Goal: Task Accomplishment & Management: Manage account settings

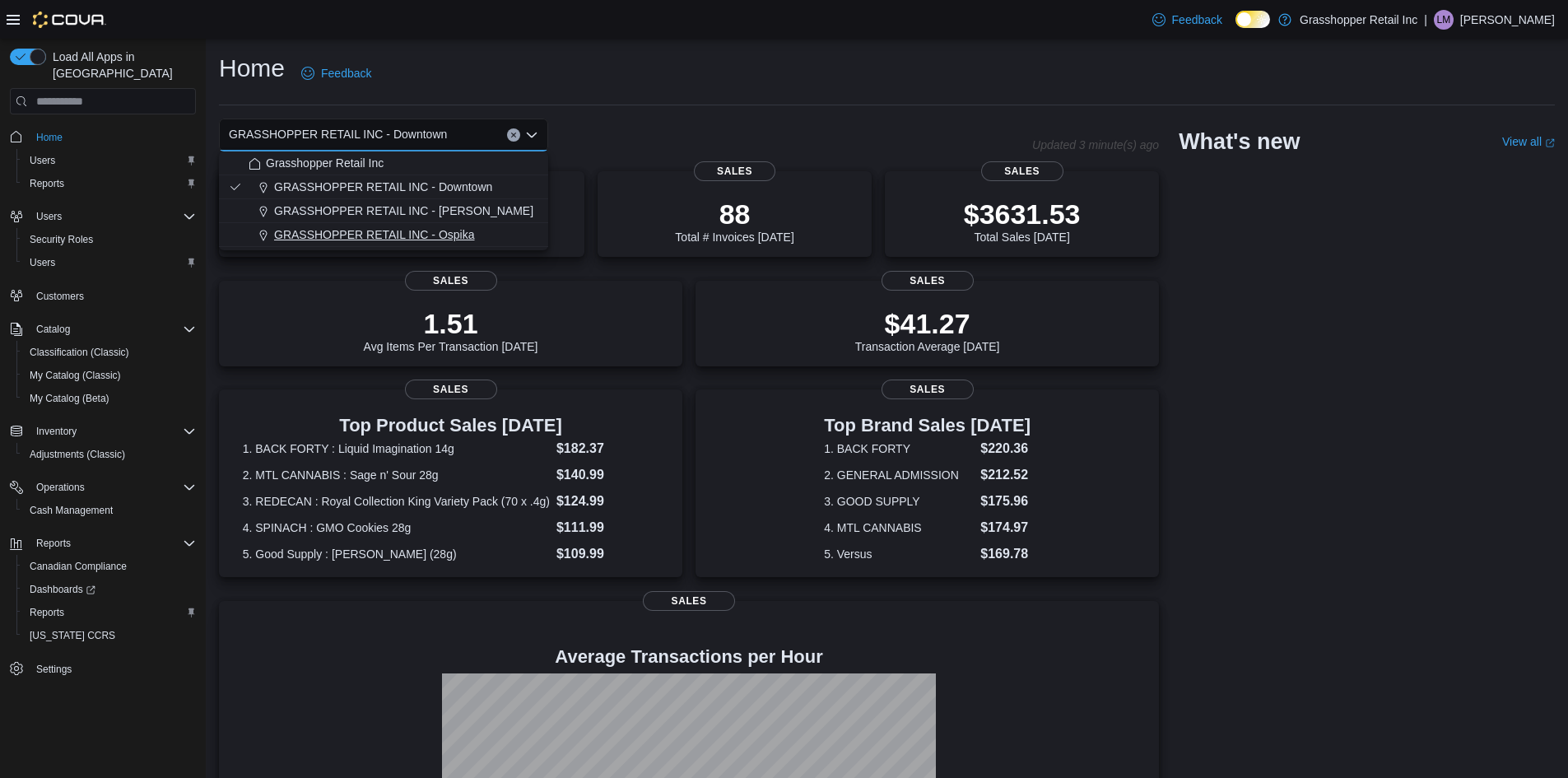
click at [478, 235] on div "GRASSHOPPER RETAIL INC - Ospika" at bounding box center [393, 234] width 290 height 17
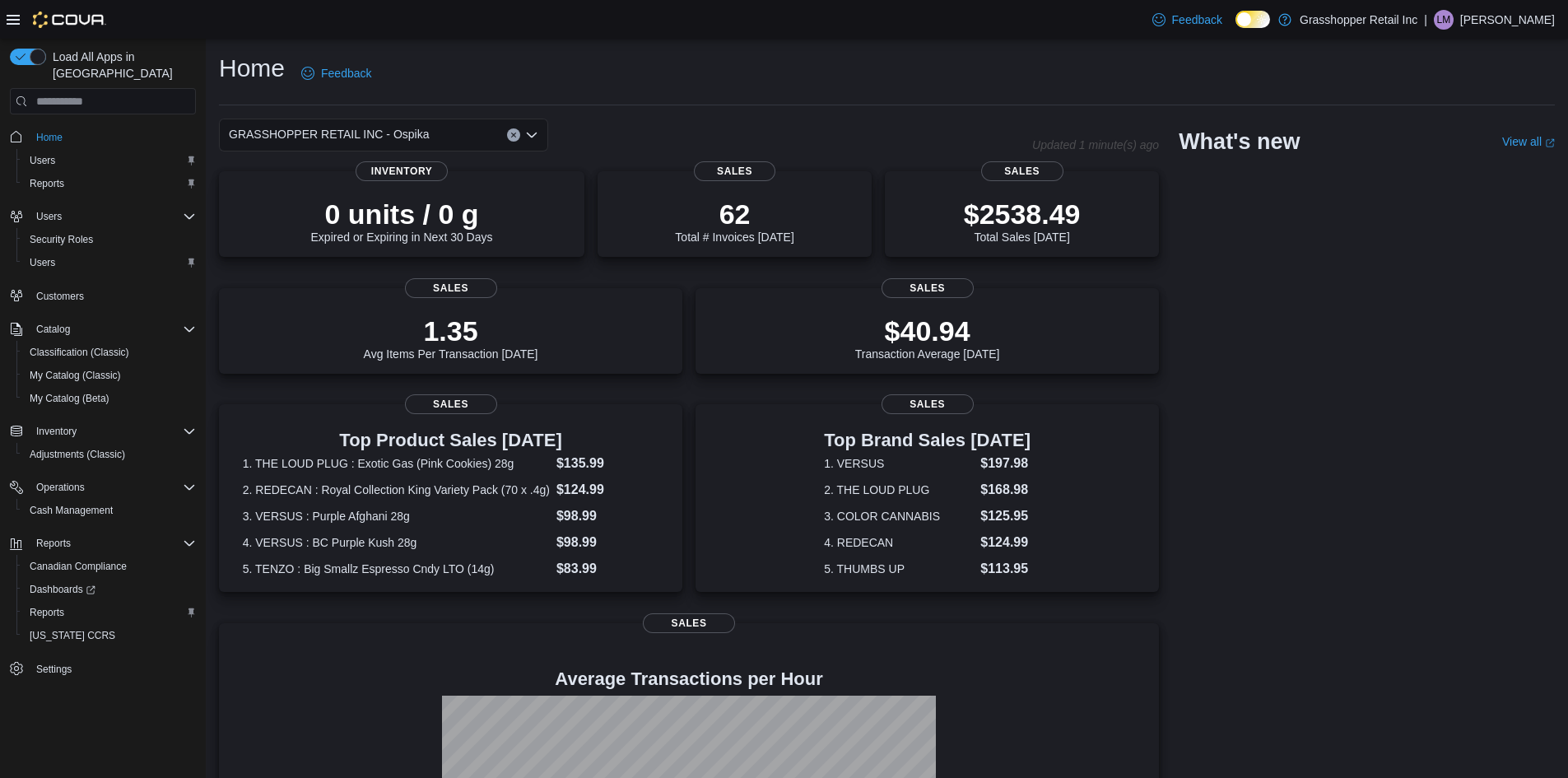
click at [534, 130] on icon "Open list of options" at bounding box center [531, 134] width 13 height 13
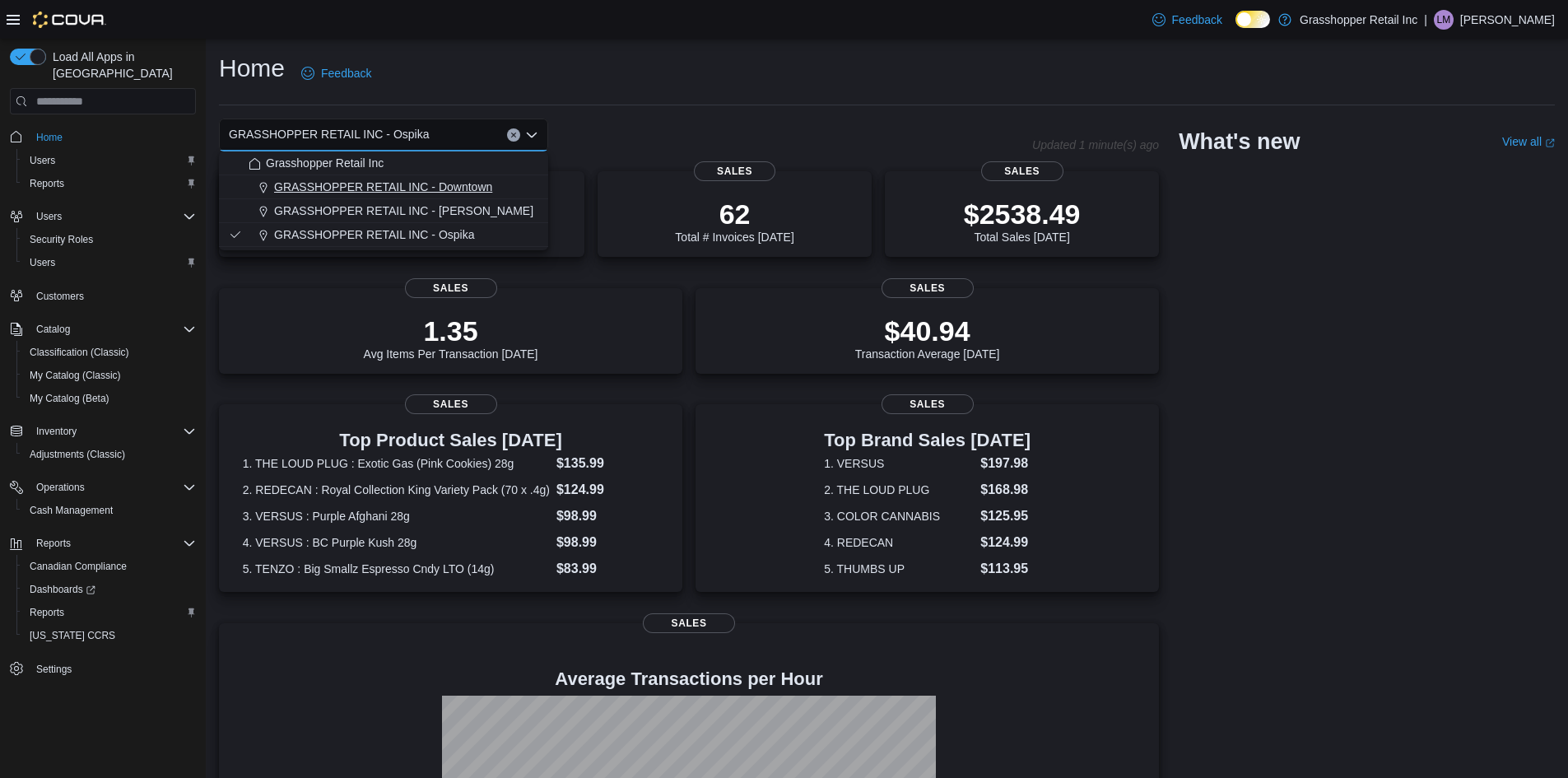
click at [458, 181] on span "GRASSHOPPER RETAIL INC - Downtown" at bounding box center [383, 186] width 218 height 17
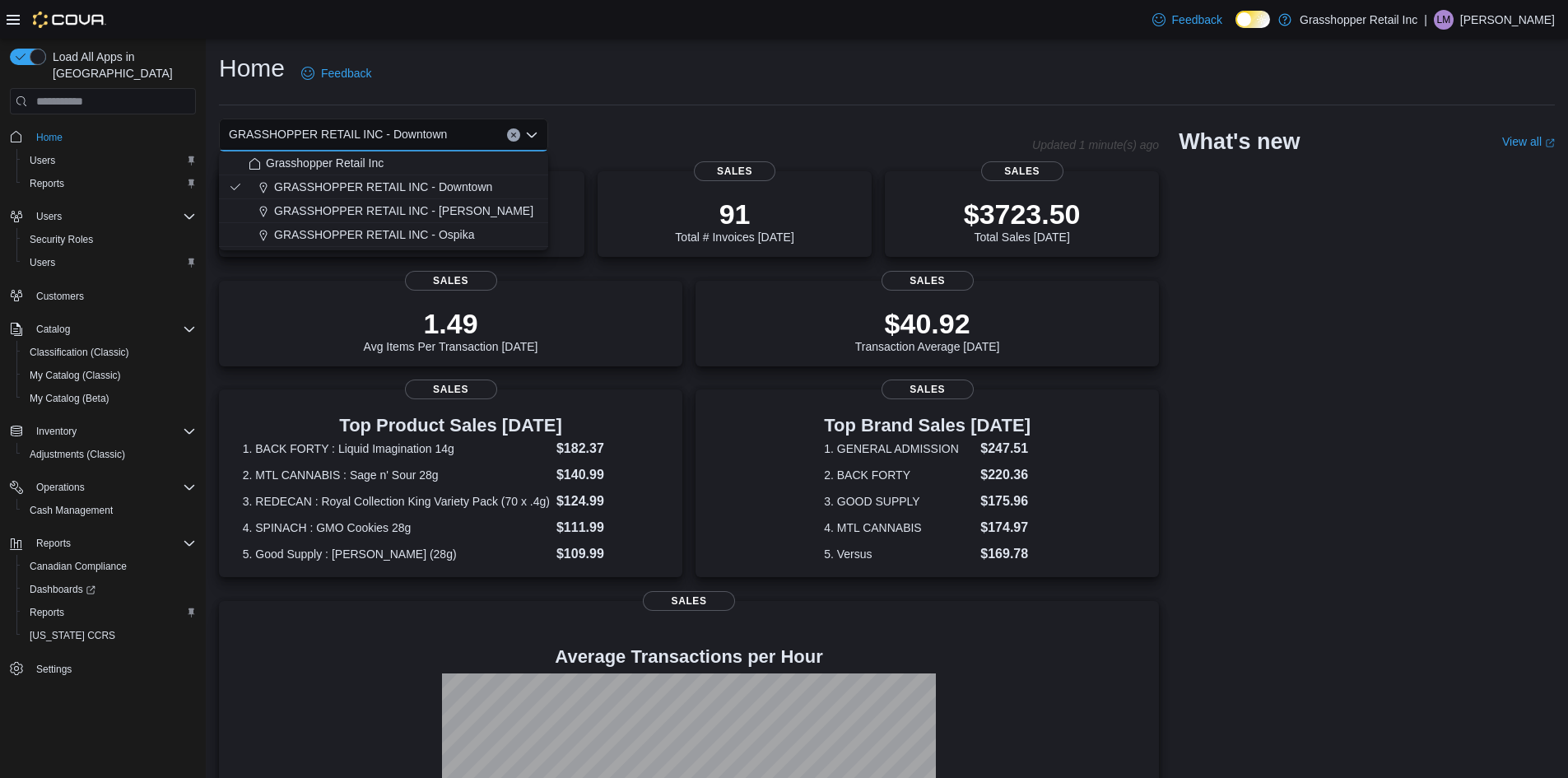
click at [511, 131] on button "Clear input" at bounding box center [513, 134] width 13 height 13
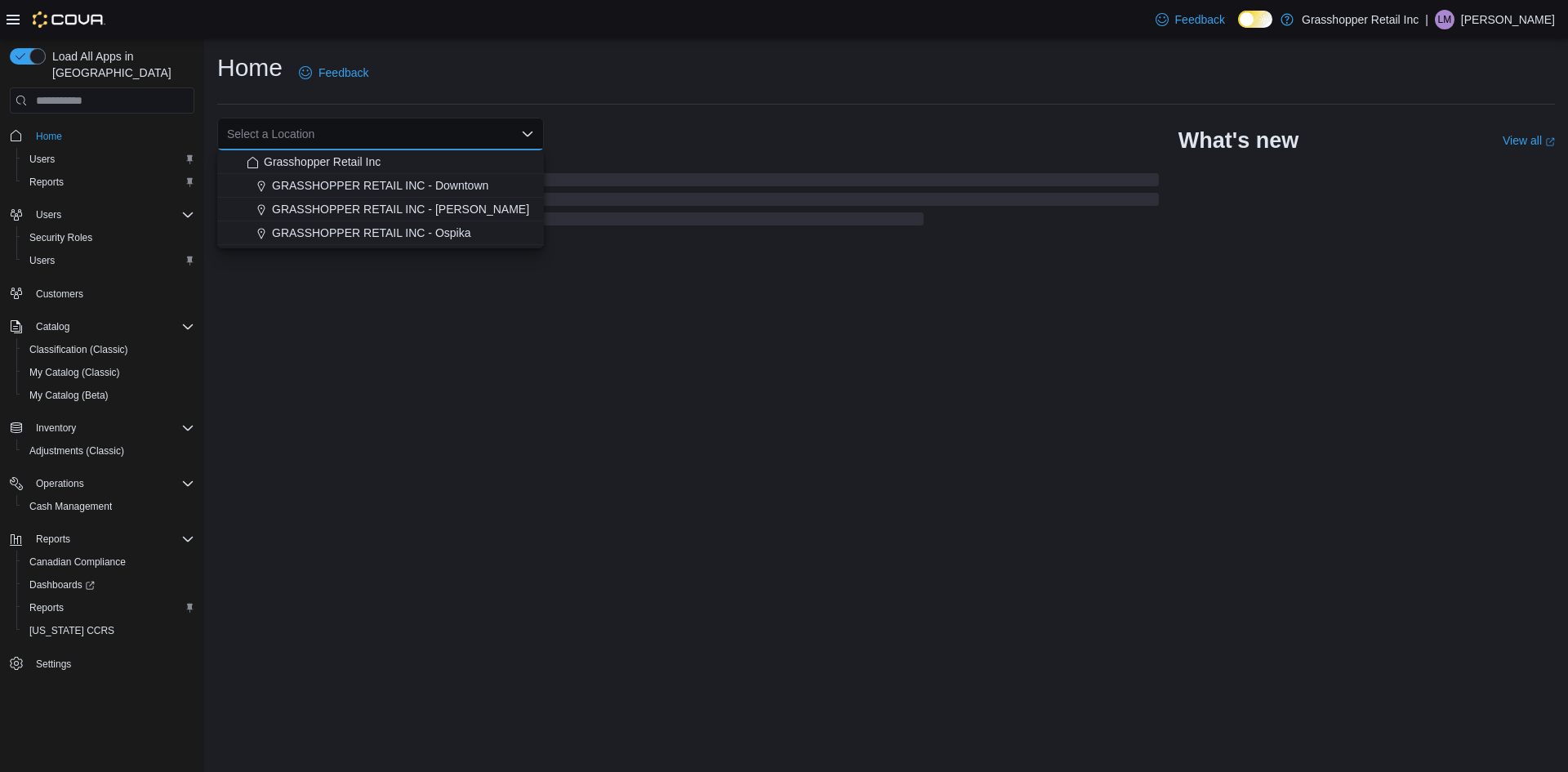
click at [556, 97] on div "Home Feedback" at bounding box center [886, 78] width 1338 height 53
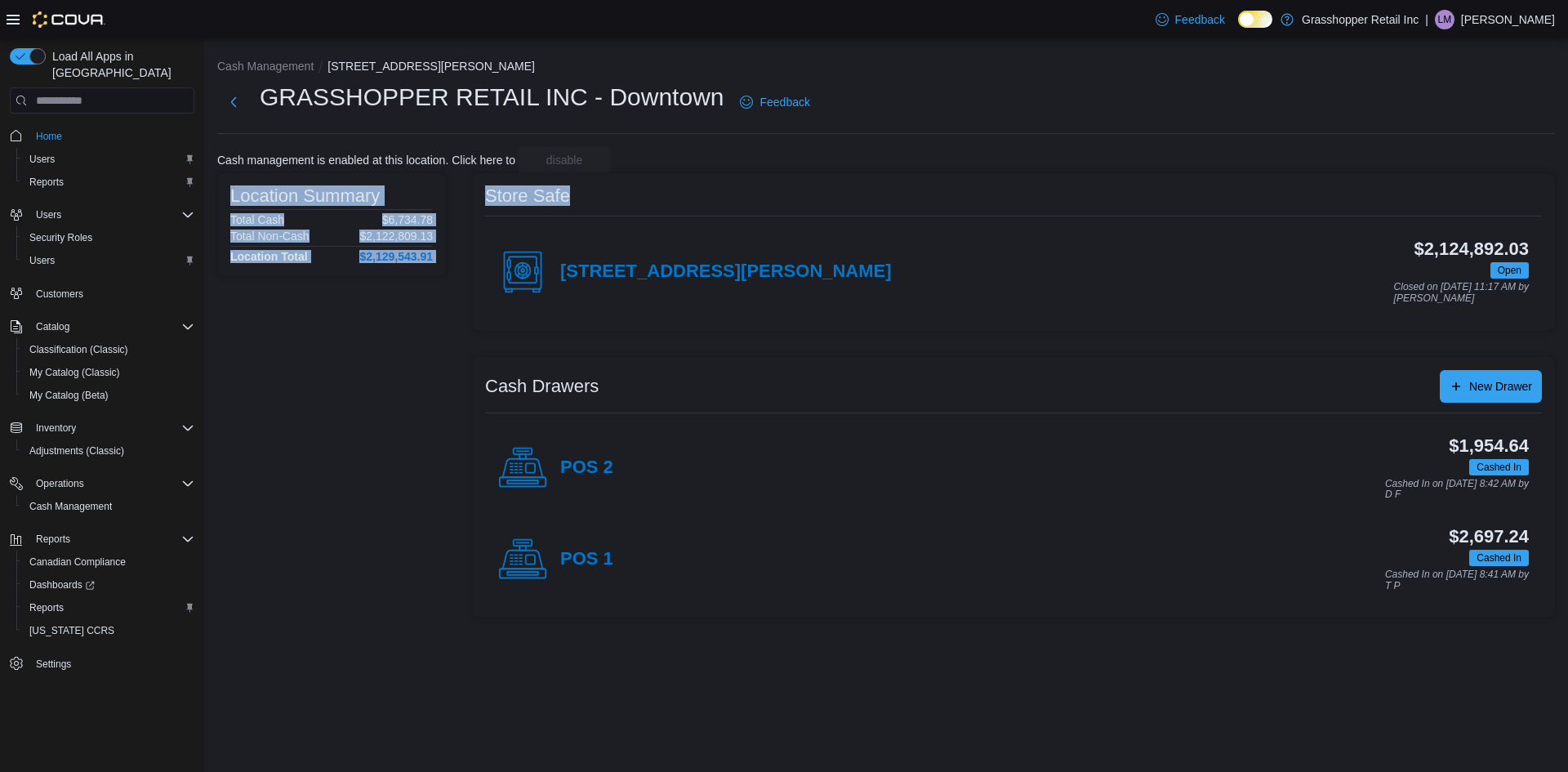
click at [1293, 213] on div "Cash Management [STREET_ADDRESS][PERSON_NAME] RETAIL INC - Downtown Feedback Ca…" at bounding box center [886, 334] width 1364 height 592
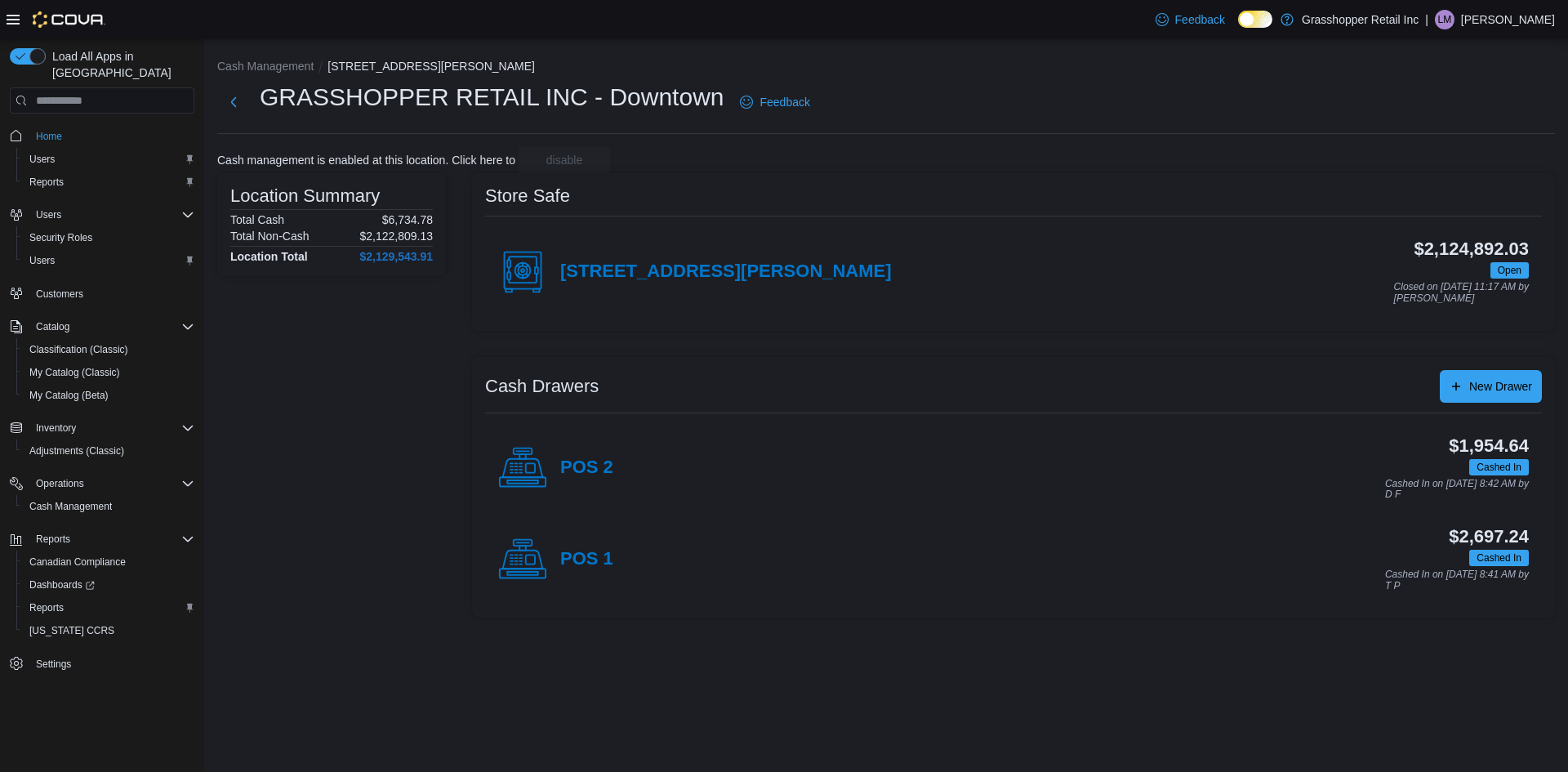
click at [559, 539] on div "POS 1" at bounding box center [555, 559] width 115 height 49
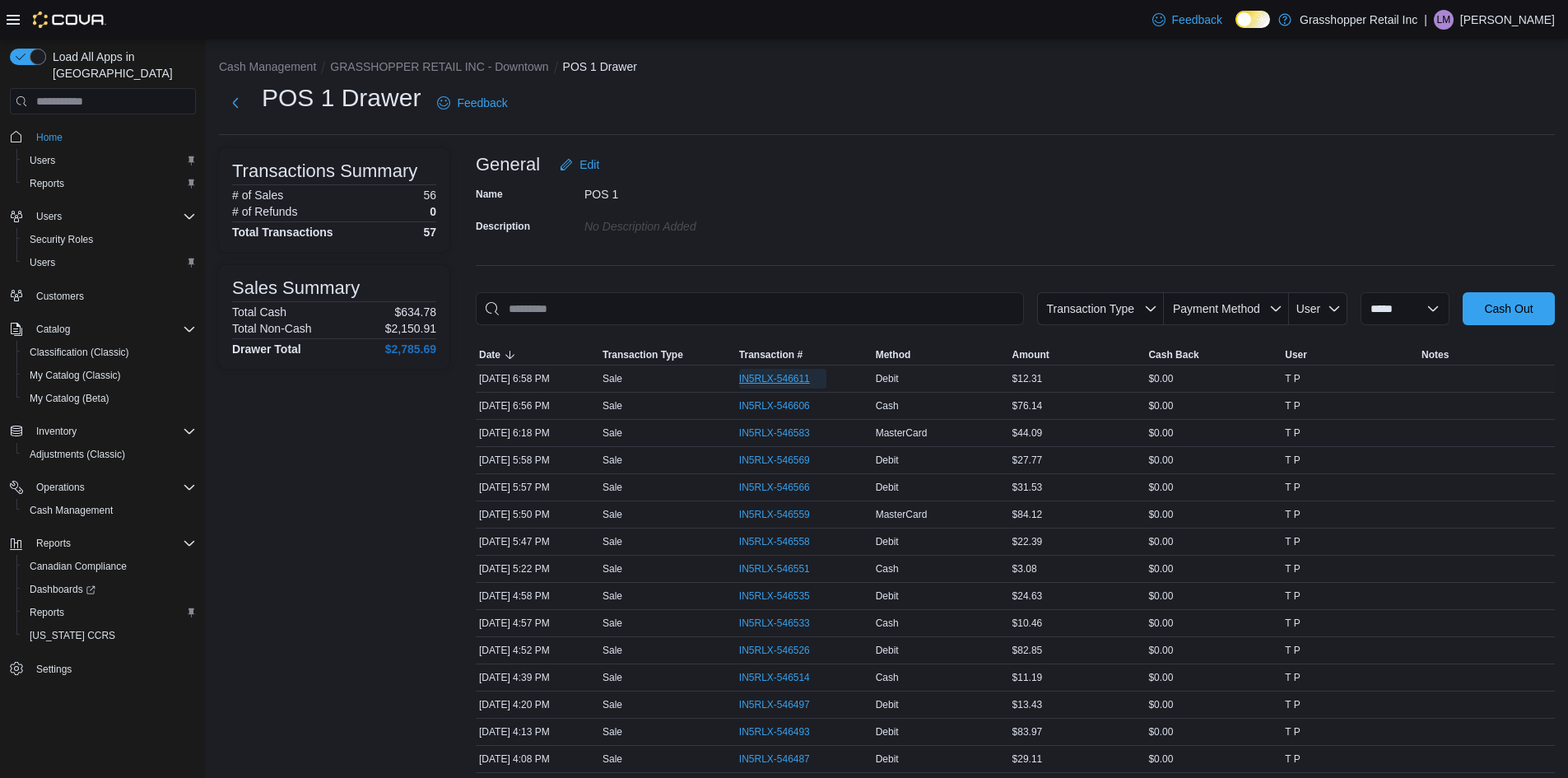
click at [772, 372] on span "IN5RLX-546611" at bounding box center [774, 378] width 71 height 13
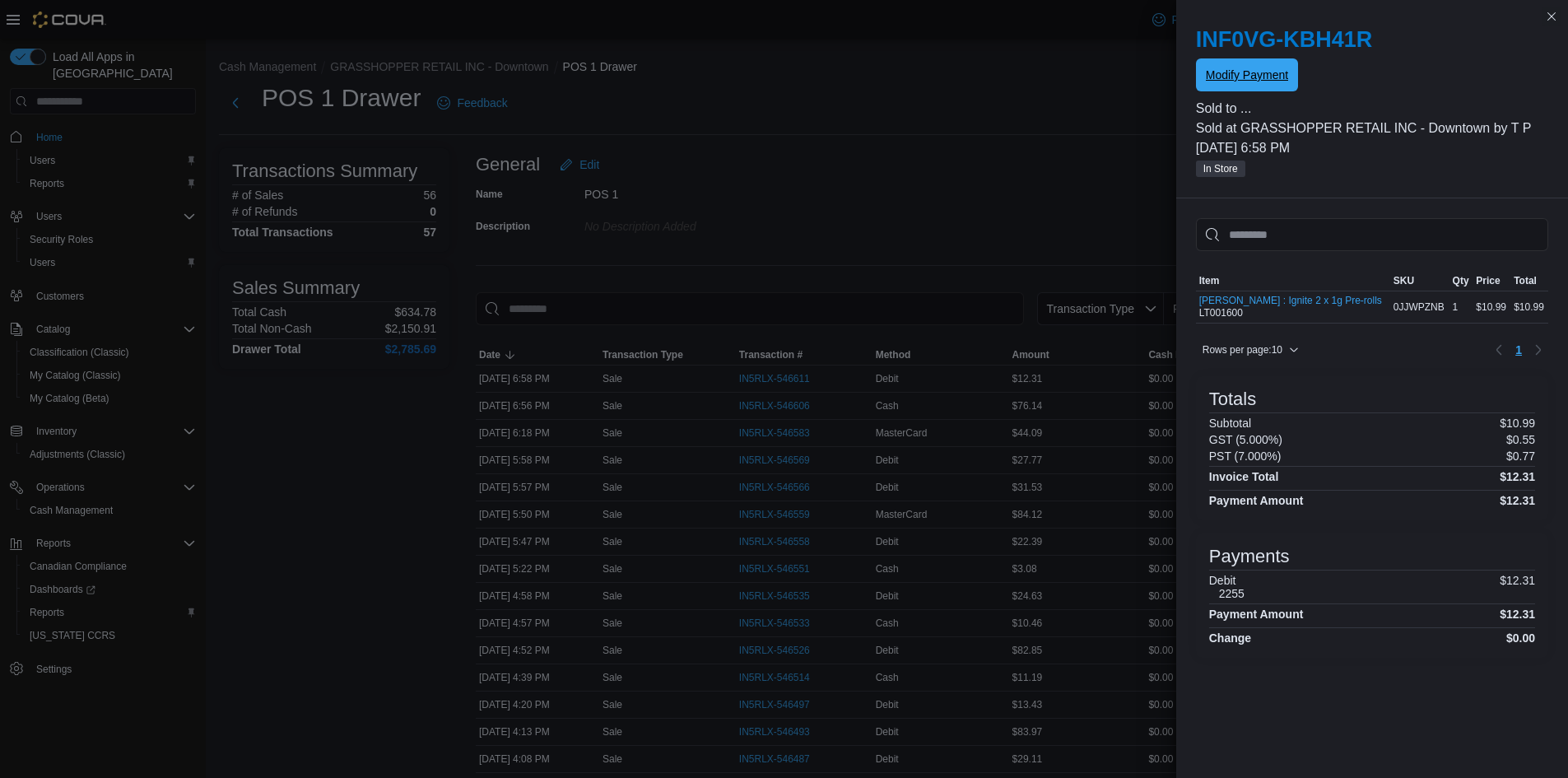
click at [1248, 83] on span "Modify Payment" at bounding box center [1247, 75] width 82 height 17
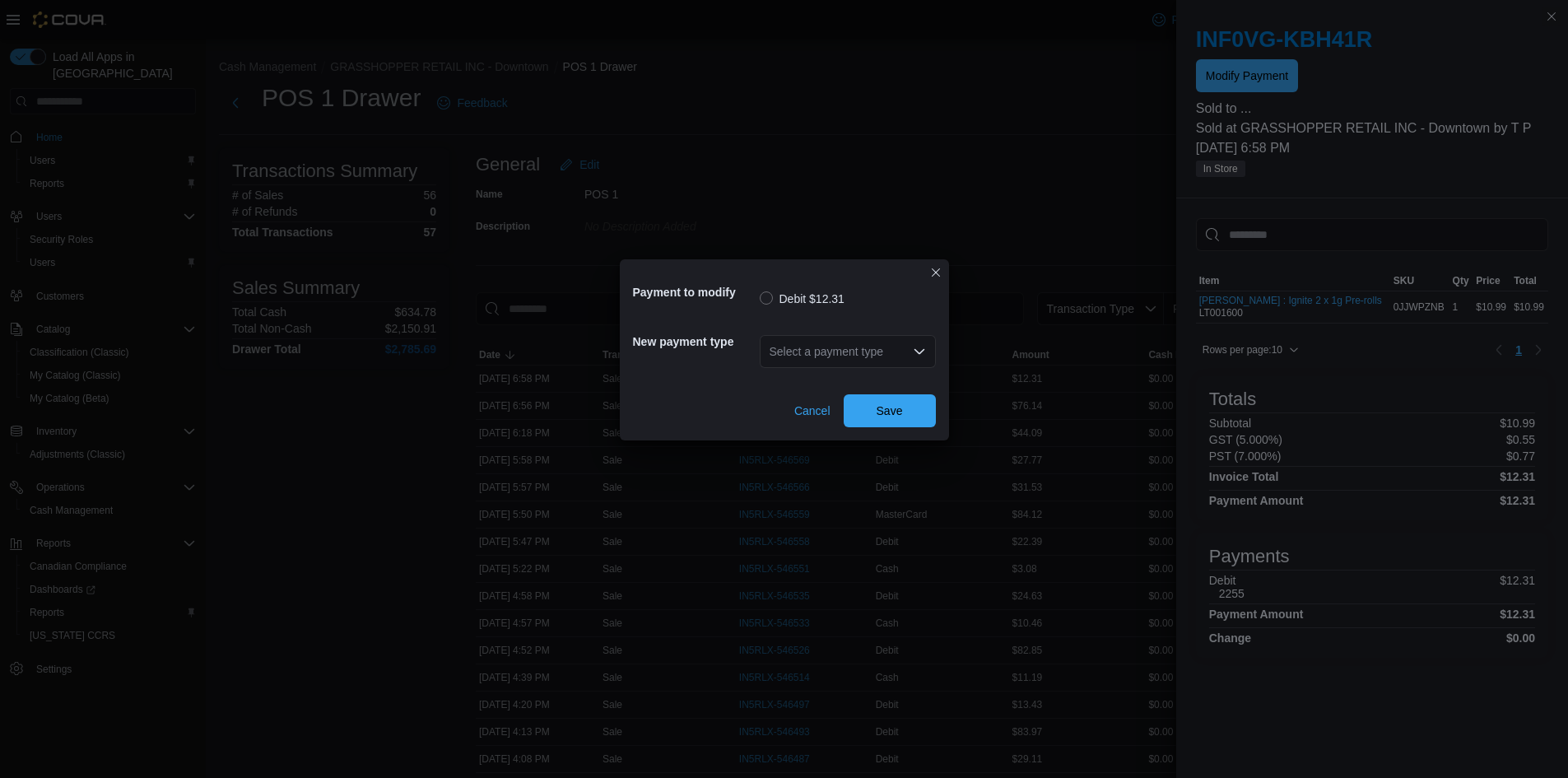
click at [856, 347] on div "Select a payment type" at bounding box center [848, 352] width 176 height 33
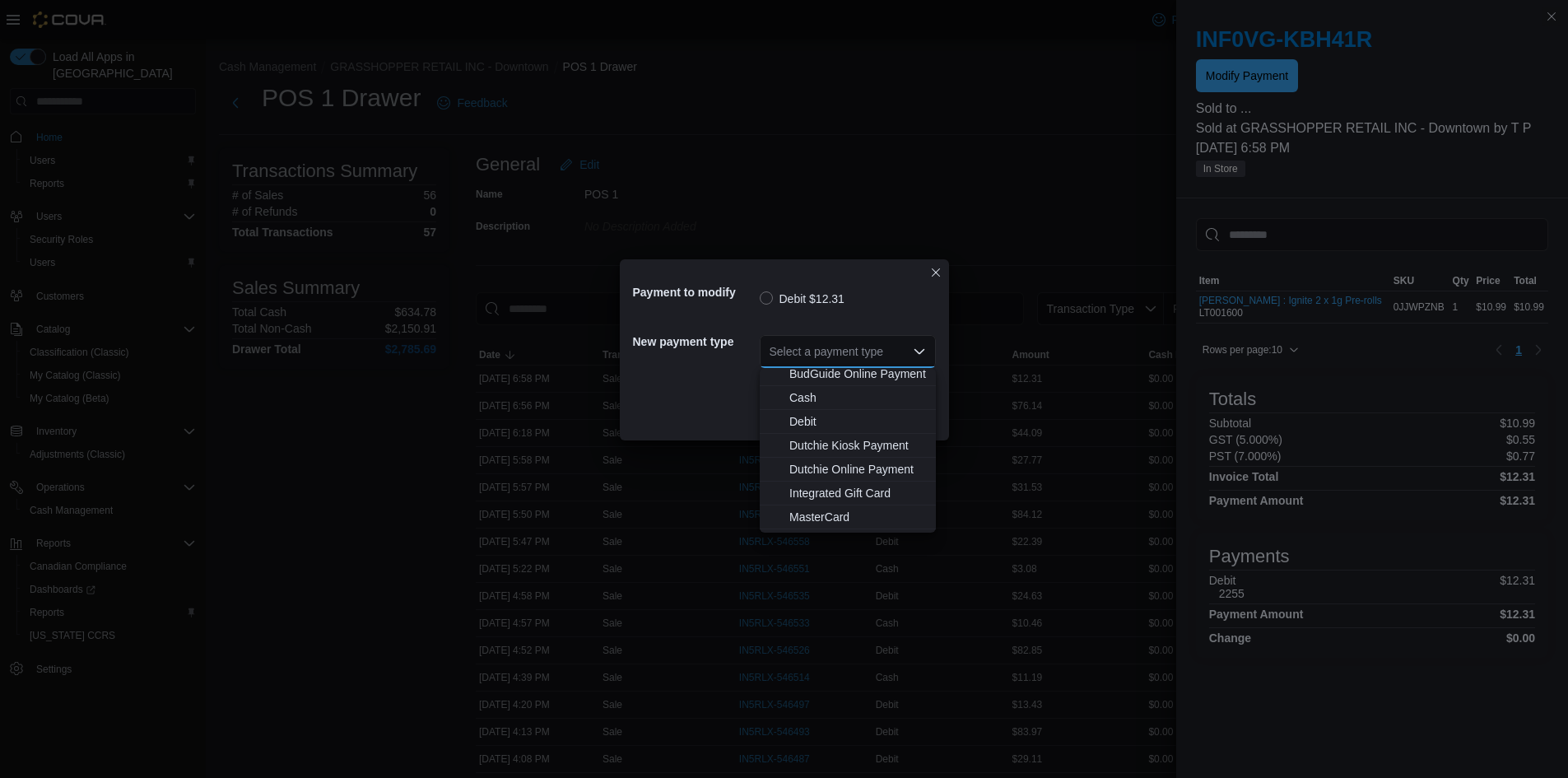
scroll to position [122, 0]
click at [854, 448] on span "MasterCard" at bounding box center [857, 449] width 137 height 17
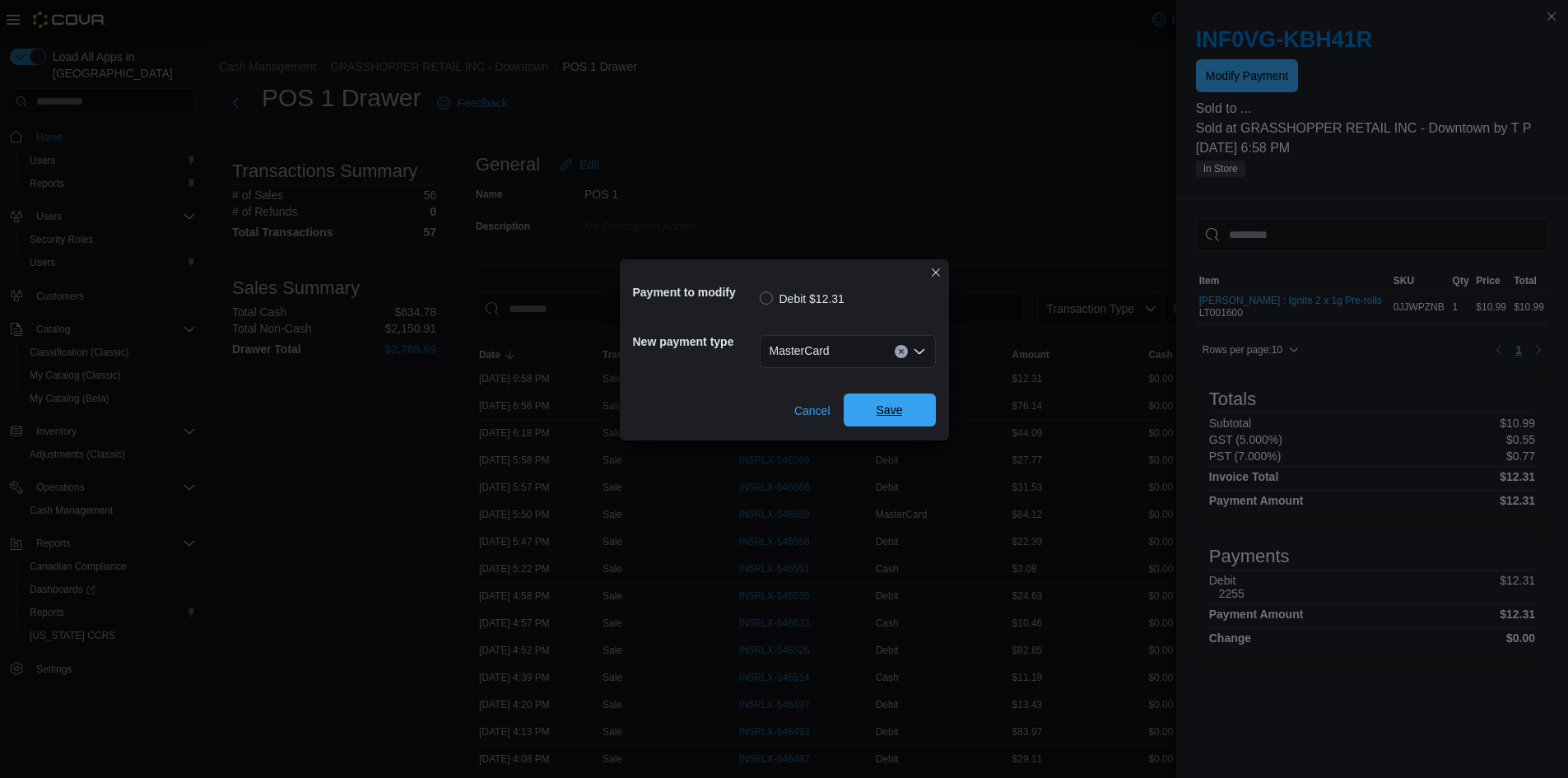
click at [887, 415] on span "Save" at bounding box center [889, 409] width 26 height 17
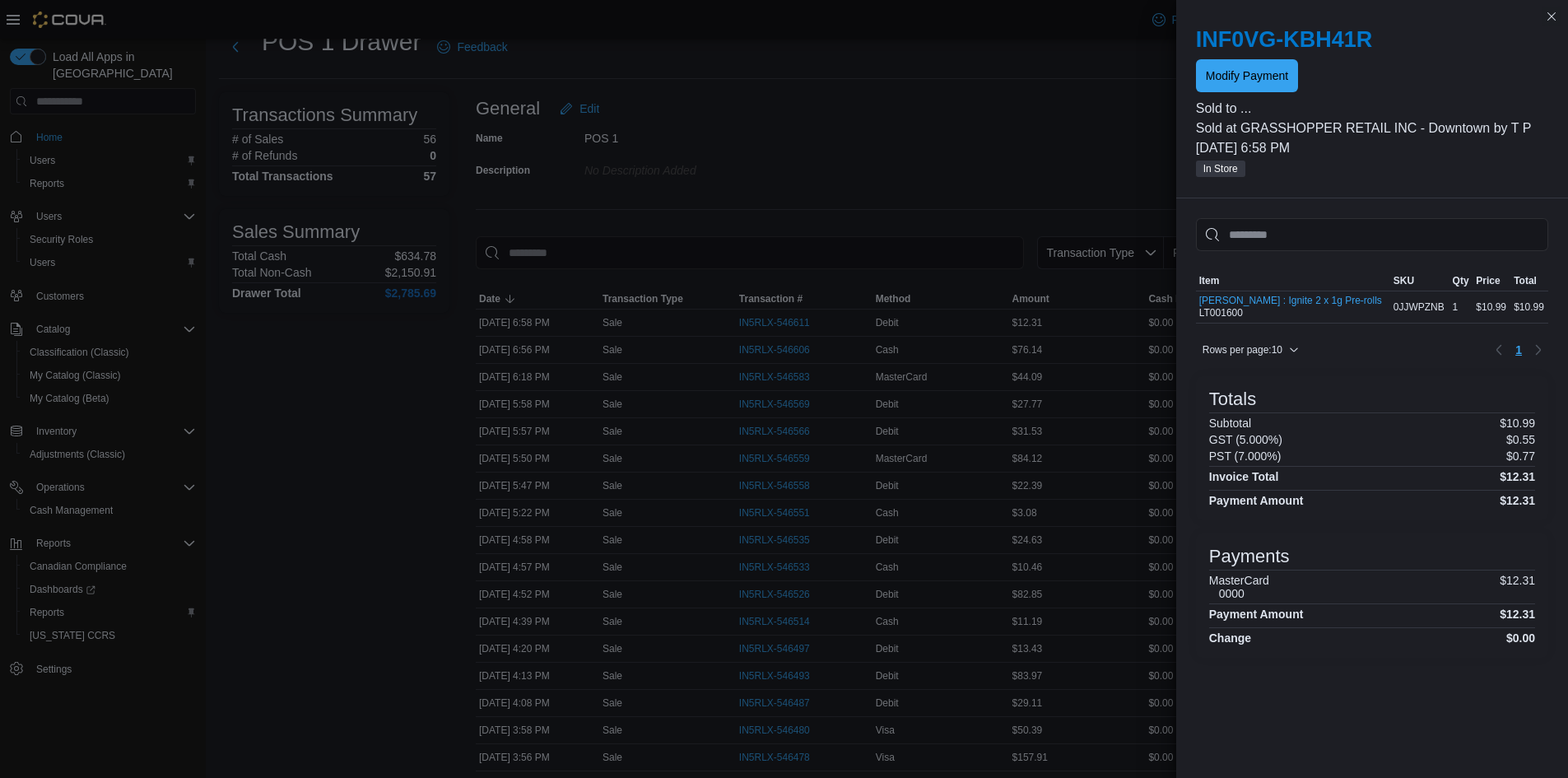
scroll to position [82, 0]
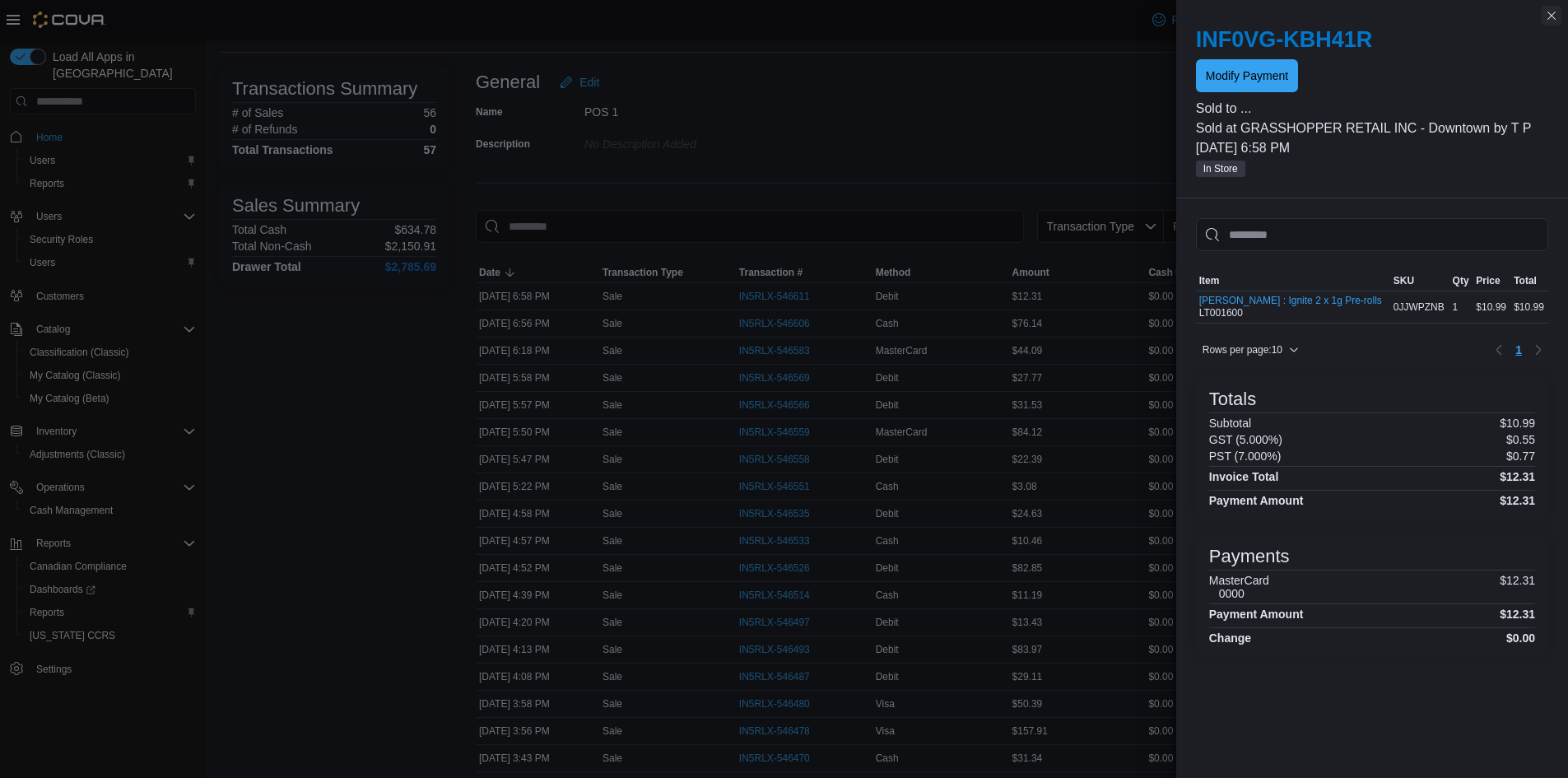
click at [1551, 18] on button "Close this dialog" at bounding box center [1551, 16] width 20 height 20
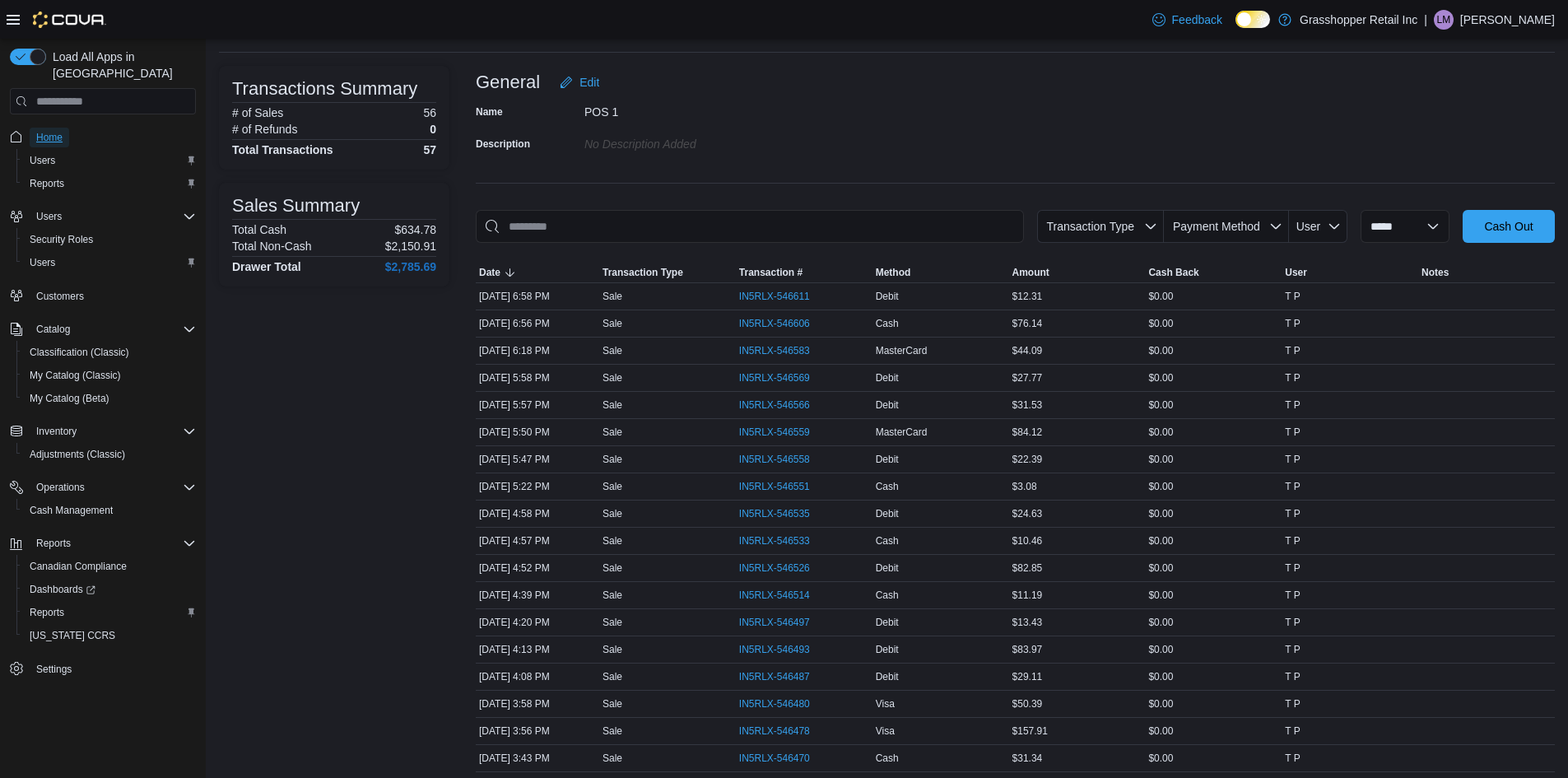
click at [47, 131] on span "Home" at bounding box center [50, 137] width 26 height 13
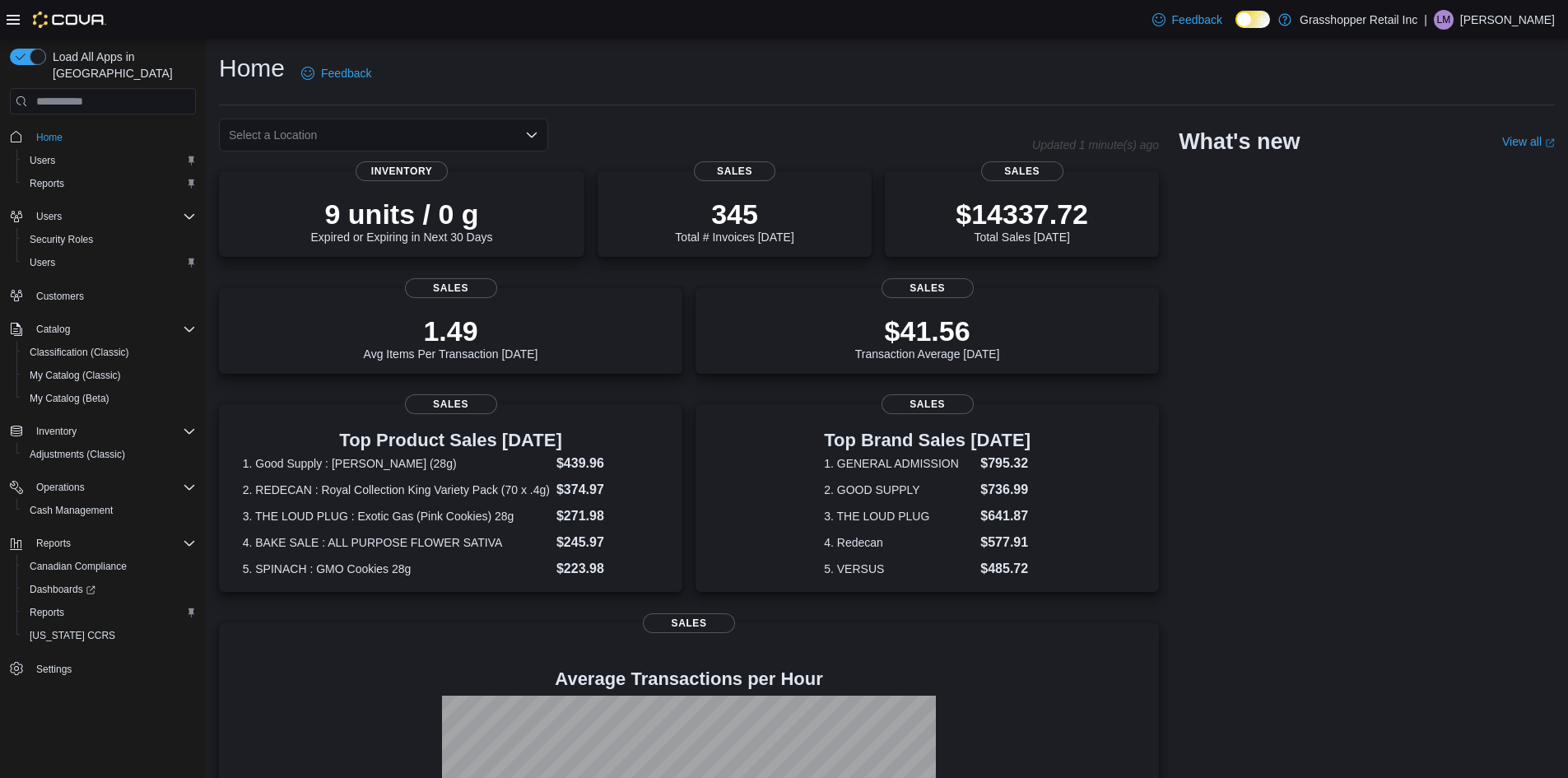
click at [529, 136] on icon "Open list of options" at bounding box center [531, 134] width 13 height 13
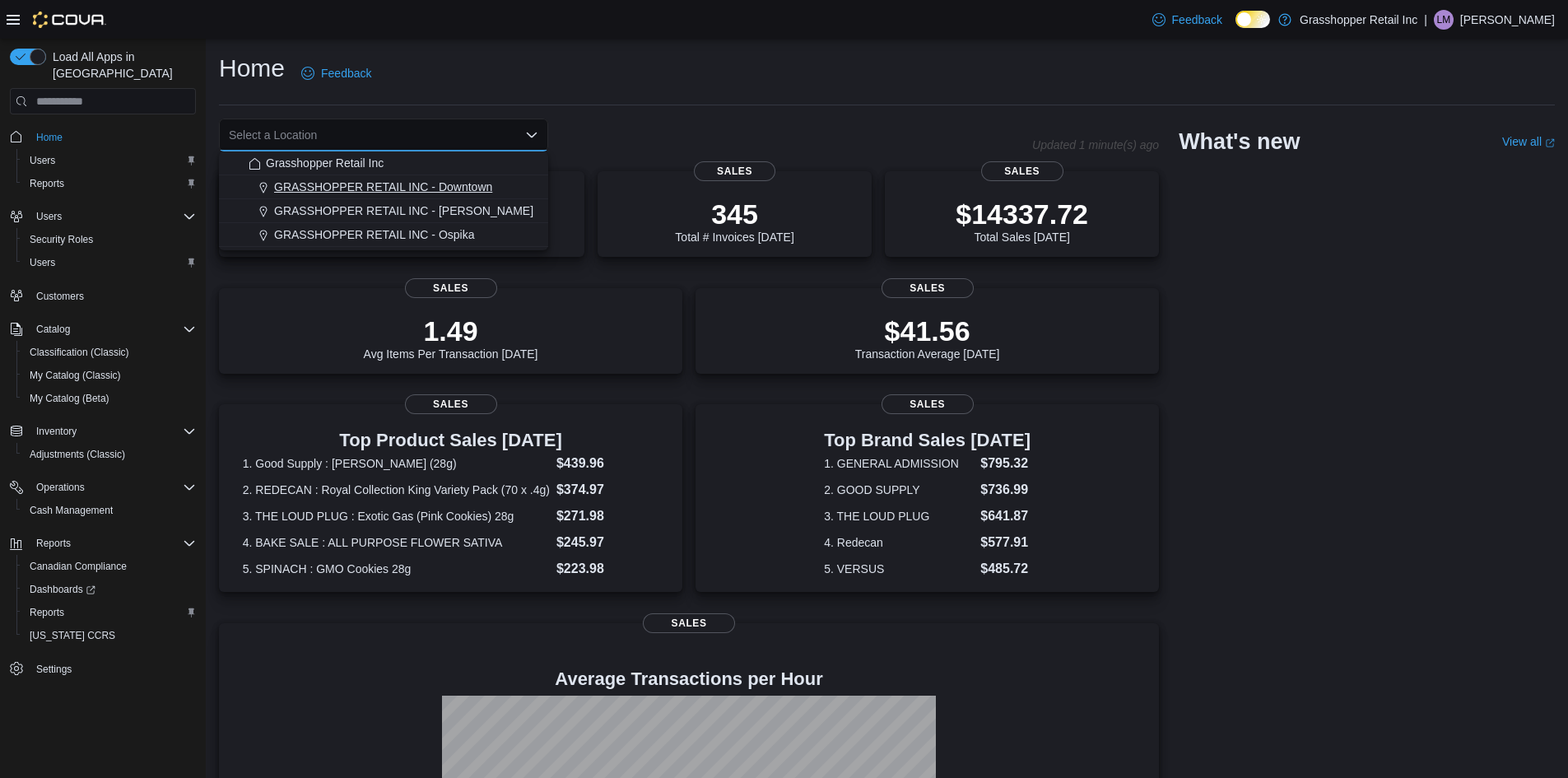
click at [470, 193] on span "GRASSHOPPER RETAIL INC - Downtown" at bounding box center [383, 186] width 218 height 17
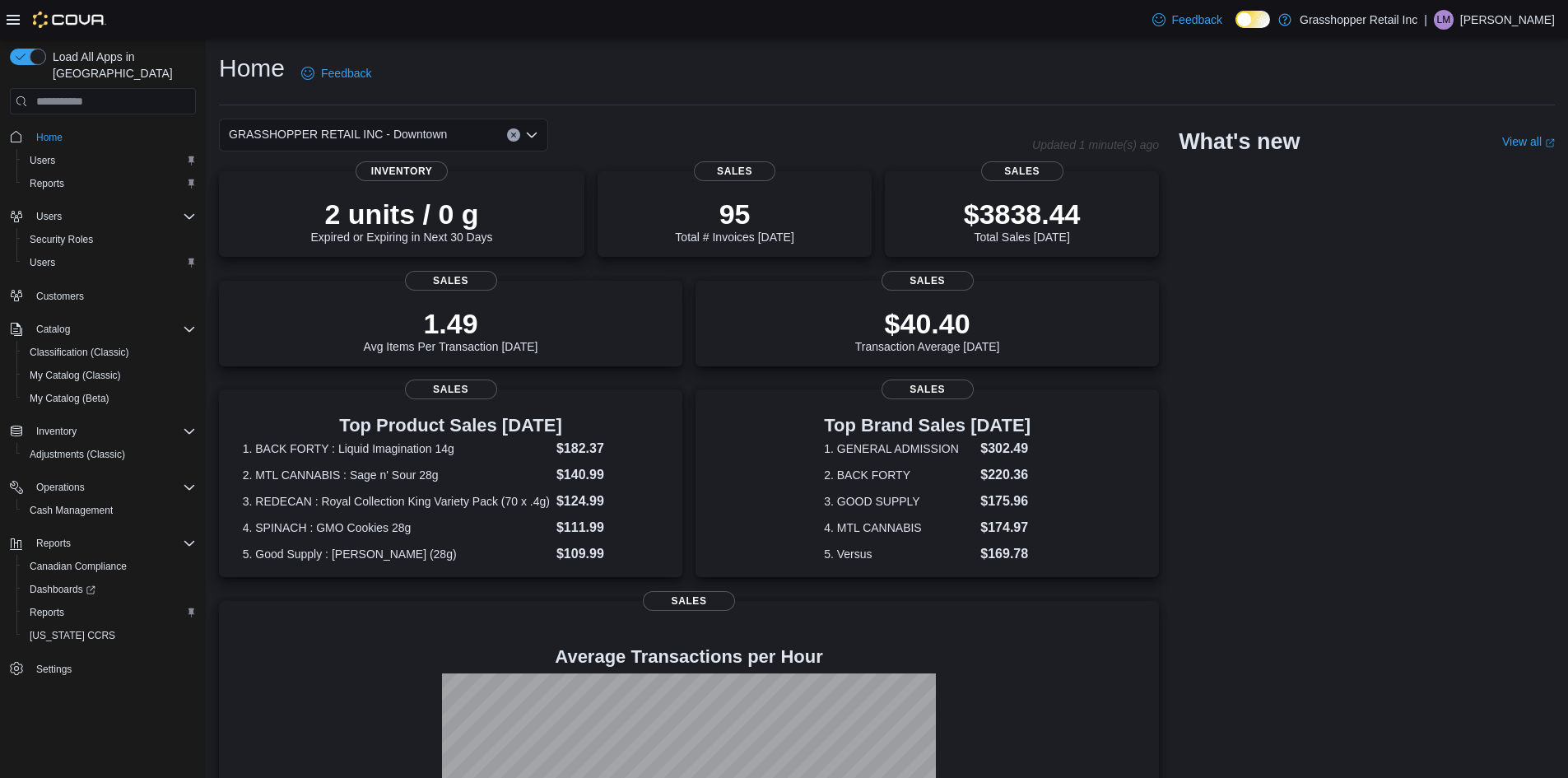
click at [536, 138] on icon "Open list of options" at bounding box center [531, 134] width 13 height 13
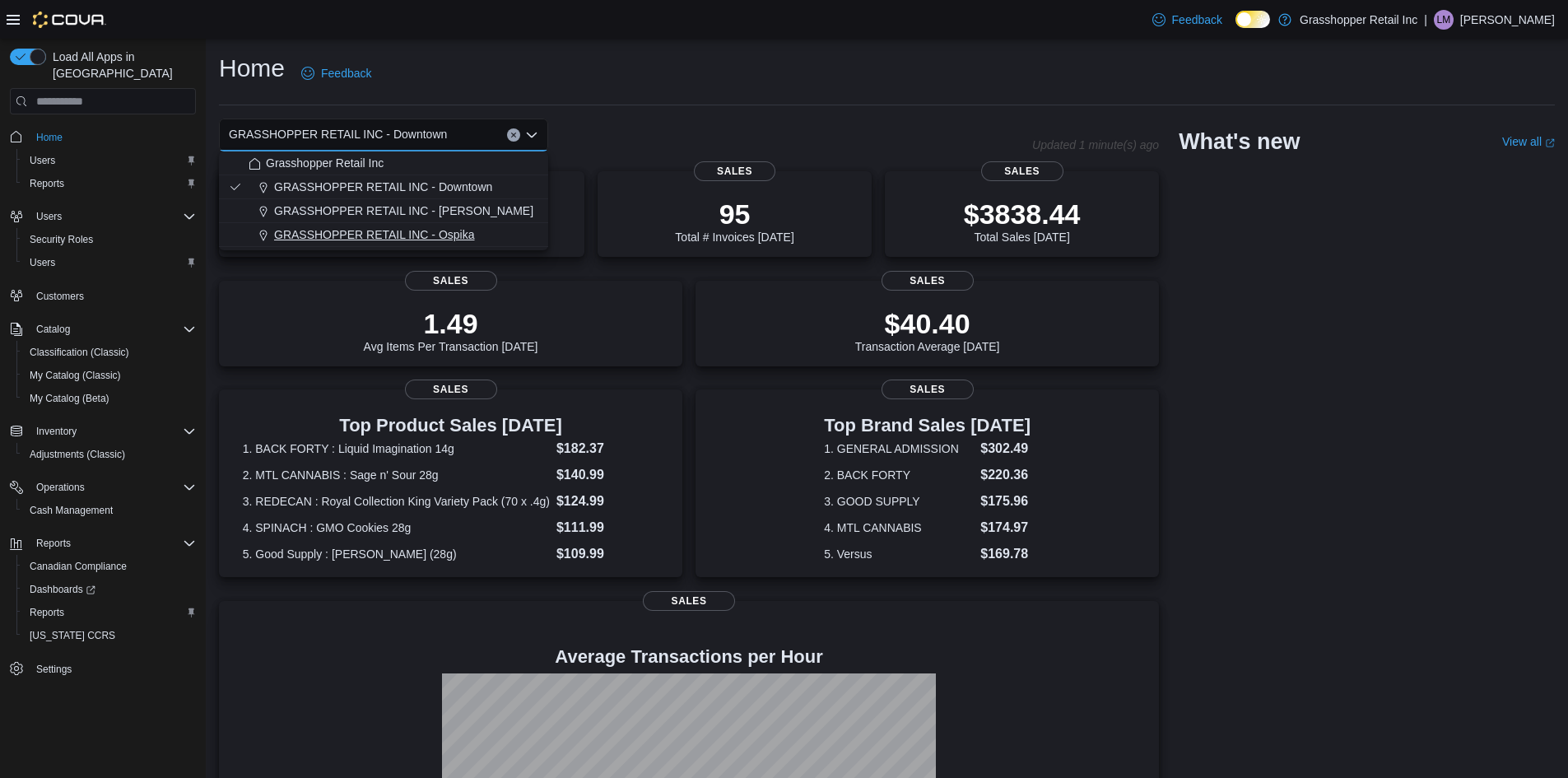
click at [439, 234] on span "GRASSHOPPER RETAIL INC - Ospika" at bounding box center [375, 234] width 201 height 17
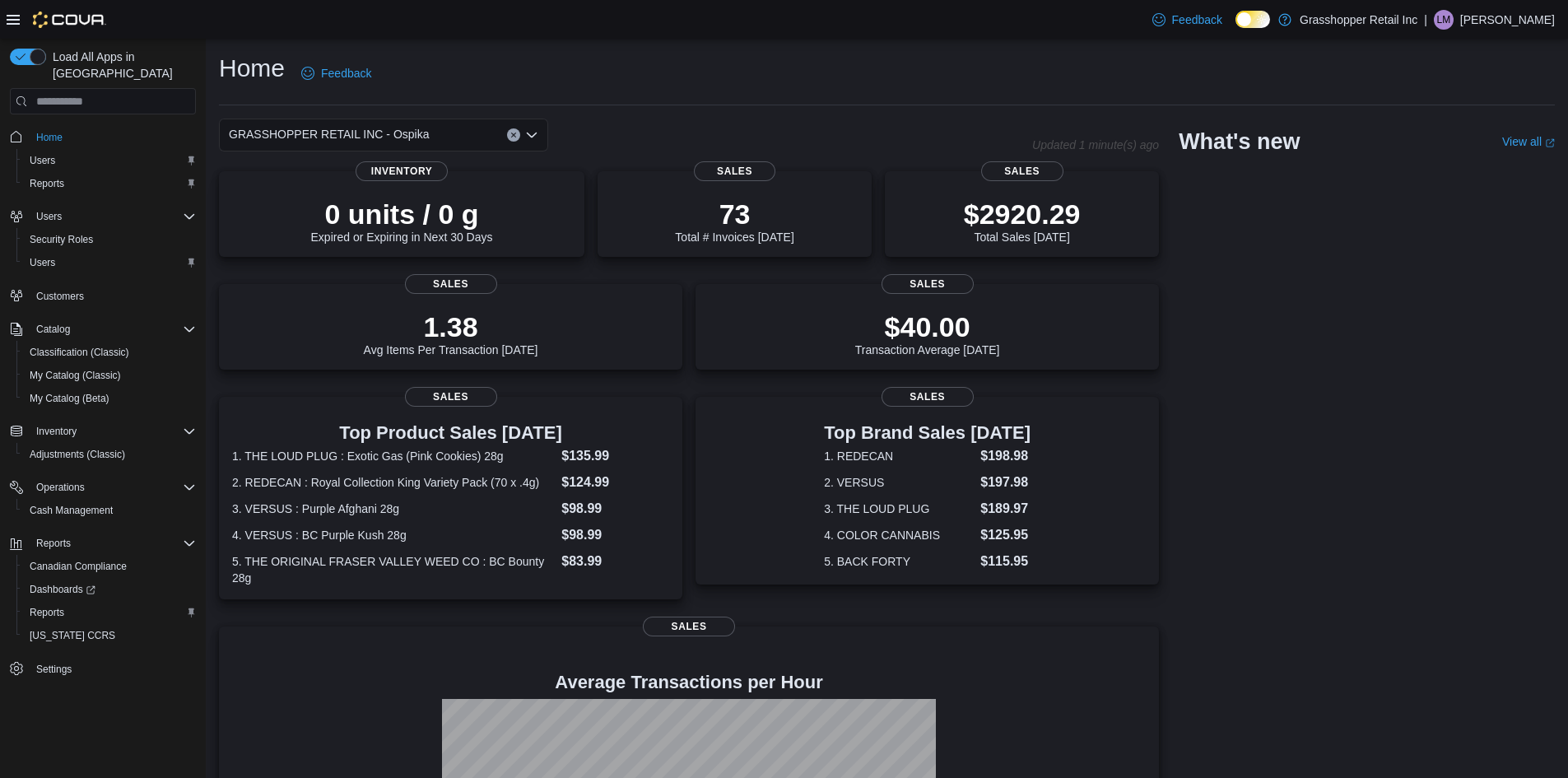
click at [531, 136] on icon "Open list of options" at bounding box center [531, 135] width 10 height 5
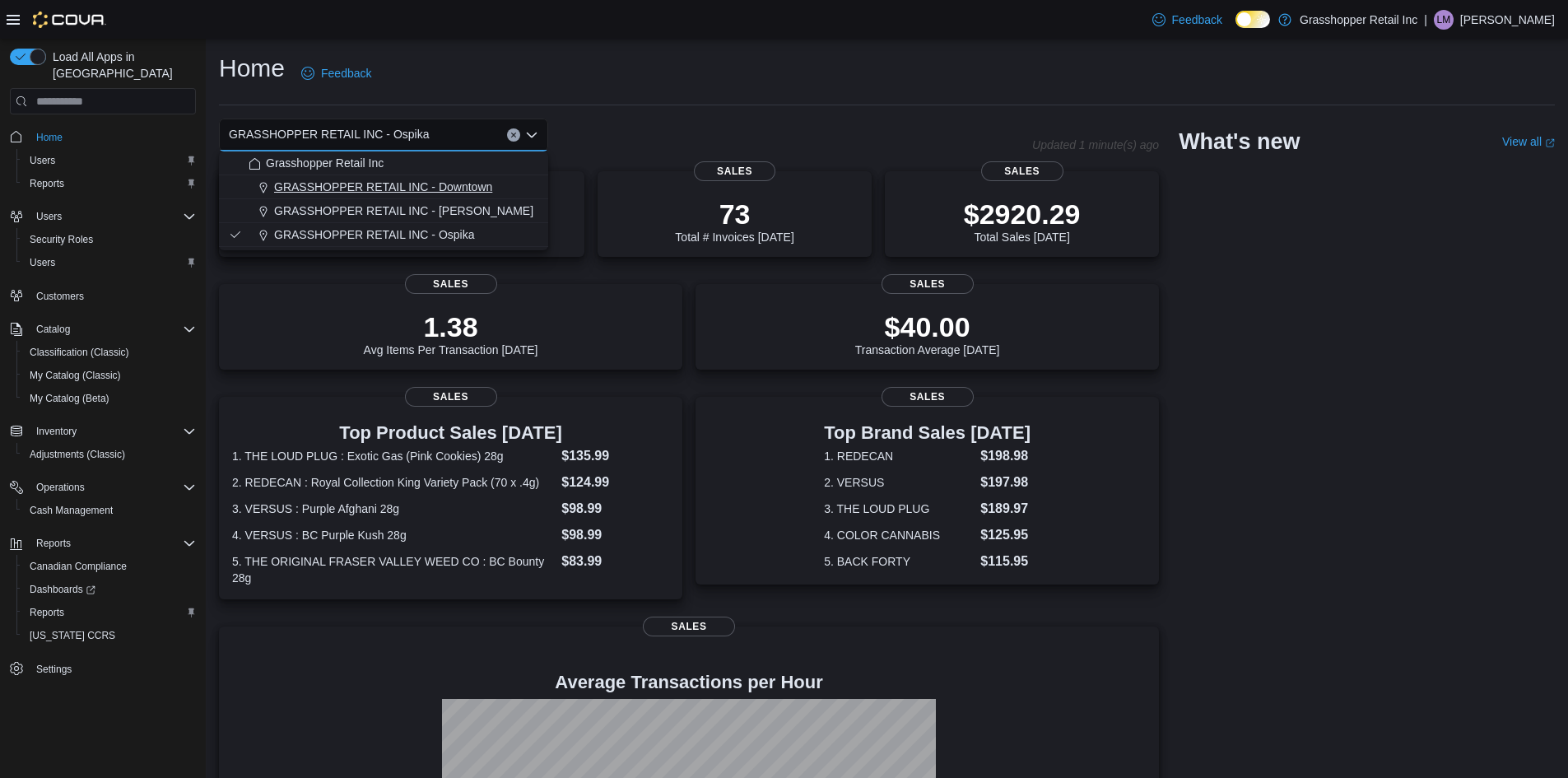
click at [460, 193] on span "GRASSHOPPER RETAIL INC - Downtown" at bounding box center [383, 186] width 218 height 17
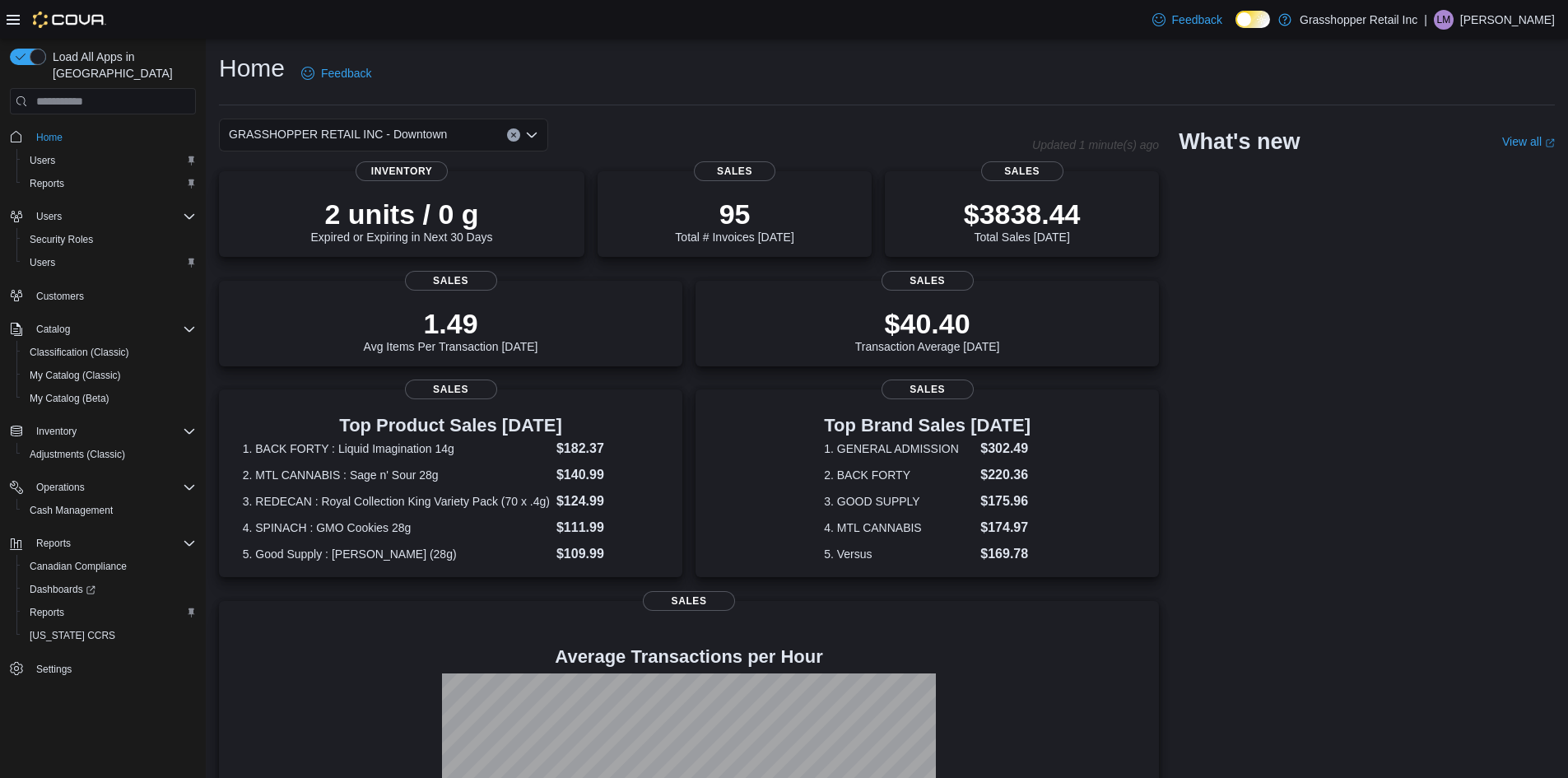
click at [534, 134] on icon "Open list of options" at bounding box center [531, 135] width 10 height 5
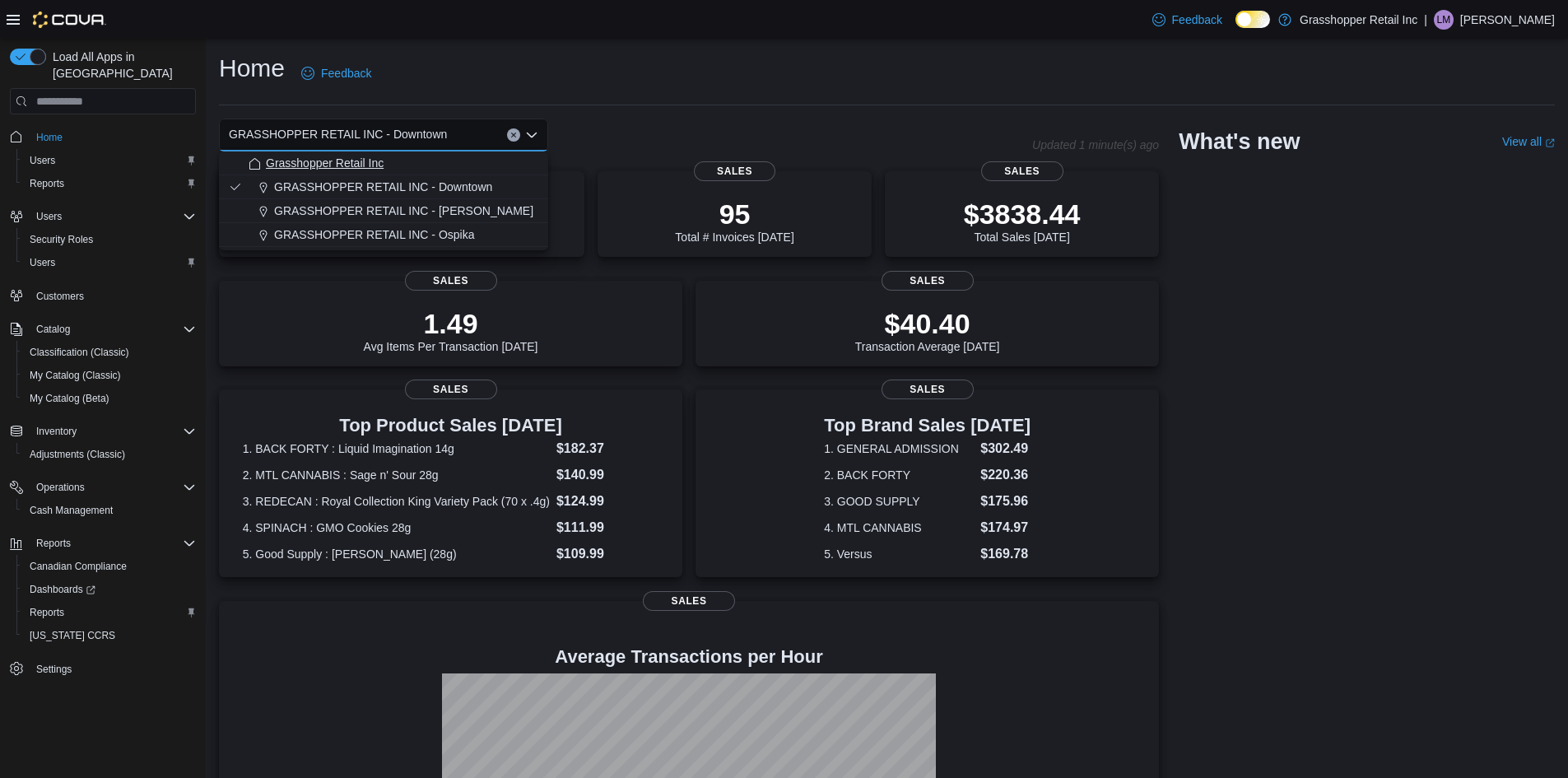
click at [432, 167] on div "Grasshopper Retail Inc" at bounding box center [393, 163] width 290 height 17
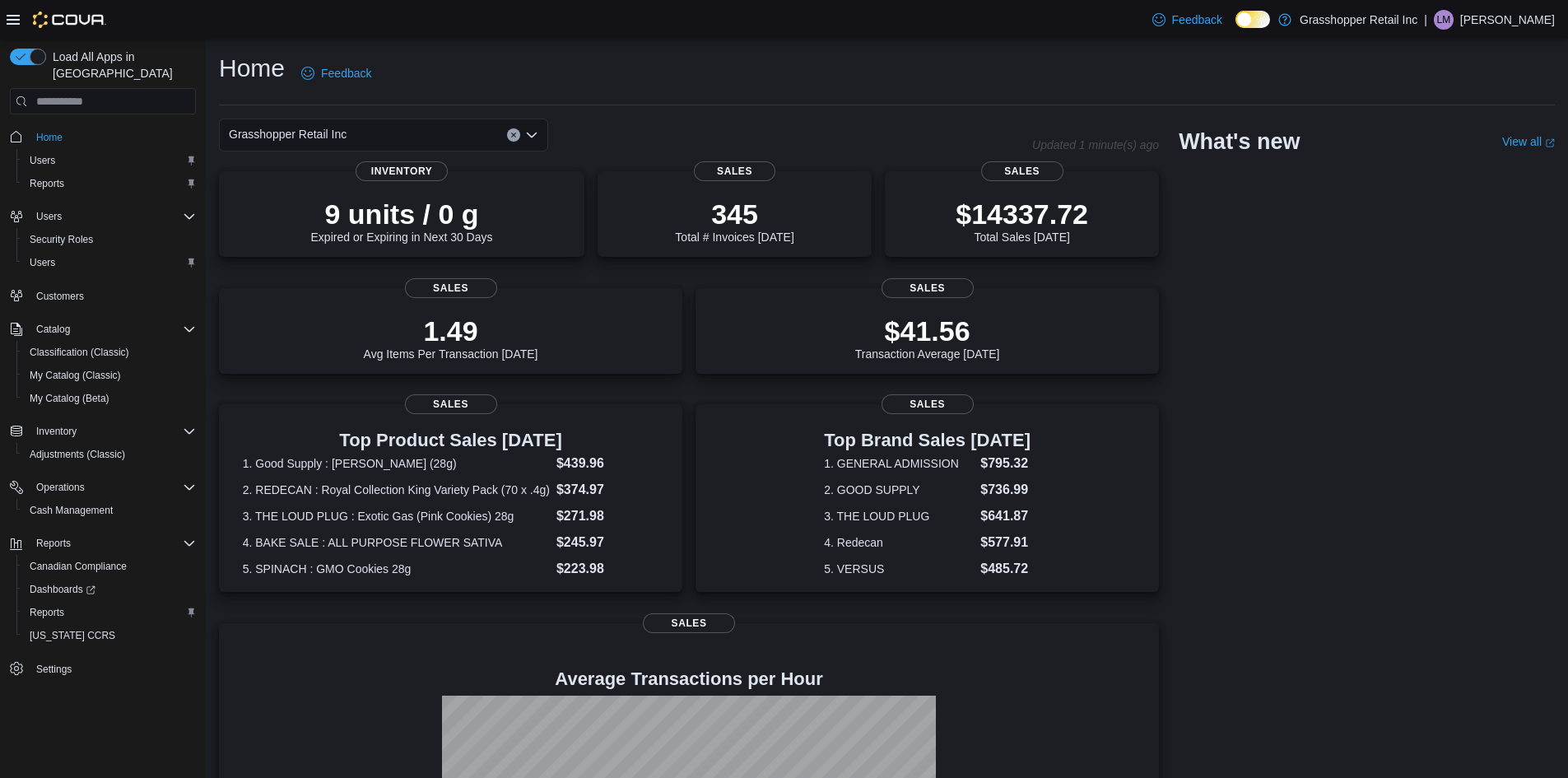
click at [532, 136] on icon "Open list of options" at bounding box center [531, 135] width 10 height 5
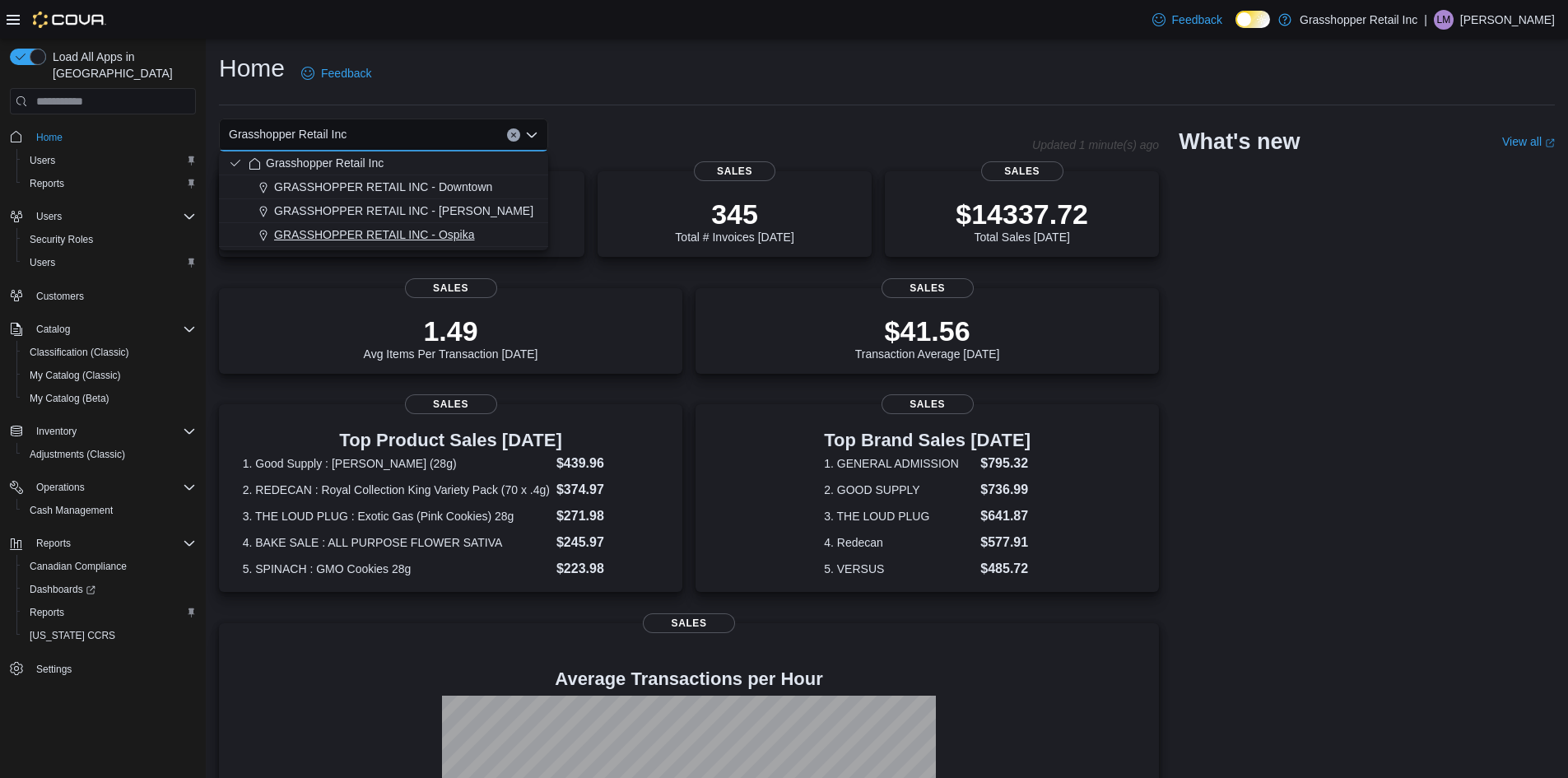
click at [459, 233] on span "GRASSHOPPER RETAIL INC - Ospika" at bounding box center [375, 234] width 201 height 17
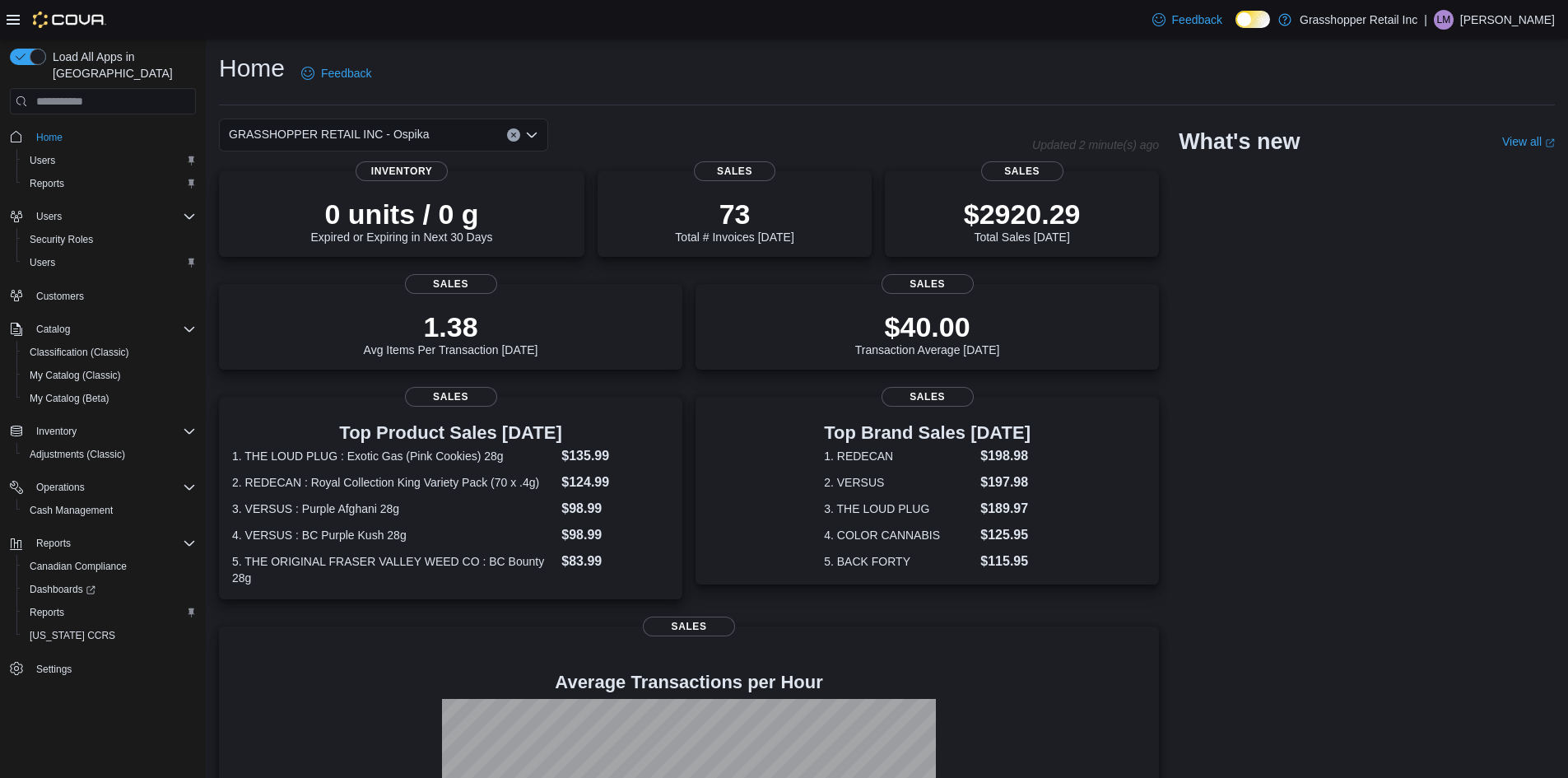
click at [537, 134] on icon "Open list of options" at bounding box center [531, 135] width 10 height 5
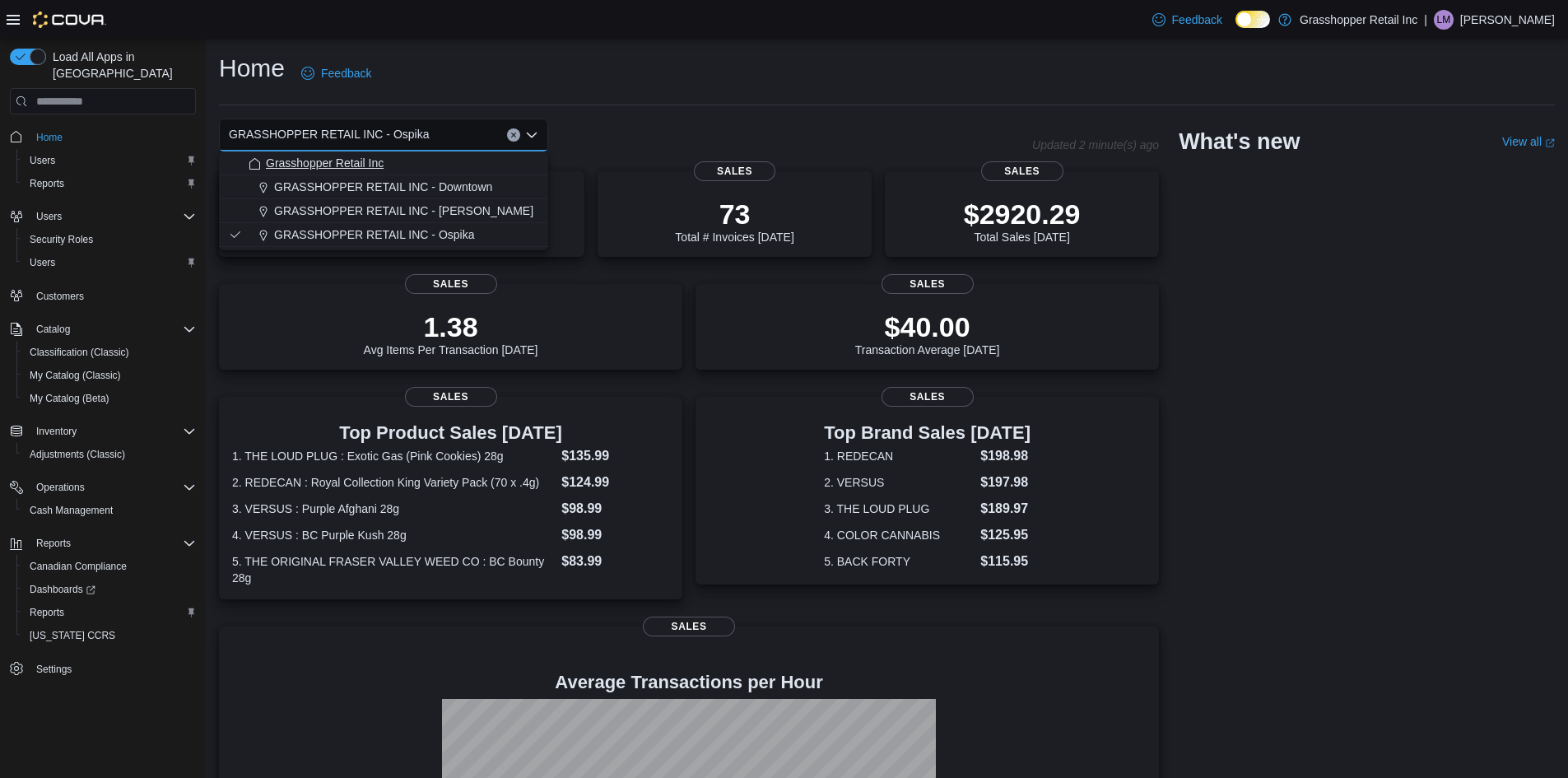
click at [348, 166] on span "Grasshopper Retail Inc" at bounding box center [324, 163] width 118 height 17
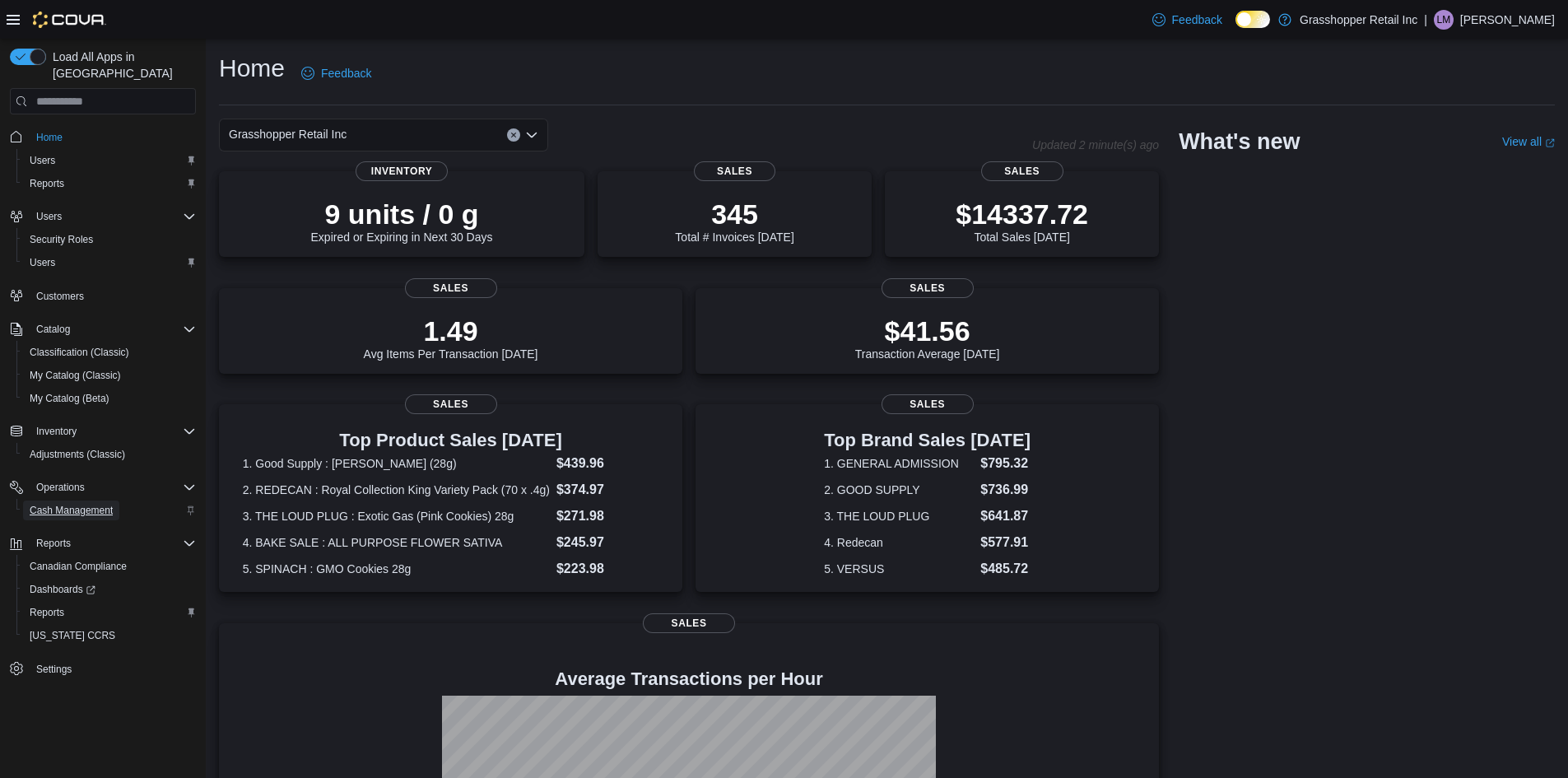
click at [80, 504] on span "Cash Management" at bounding box center [71, 510] width 83 height 13
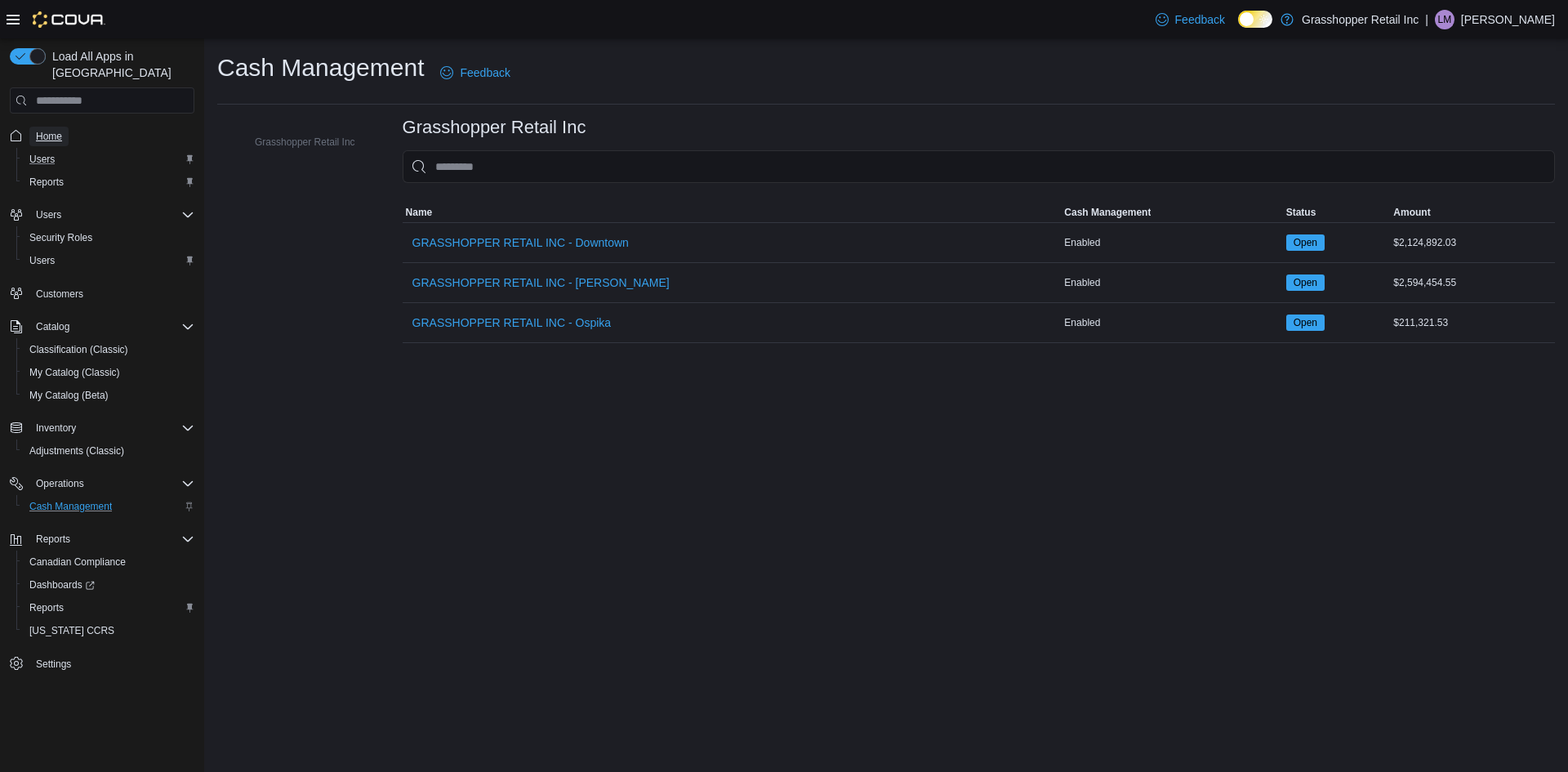
drag, startPoint x: 58, startPoint y: 112, endPoint x: 126, endPoint y: 141, distance: 73.9
click at [58, 126] on span "Home" at bounding box center [49, 136] width 26 height 20
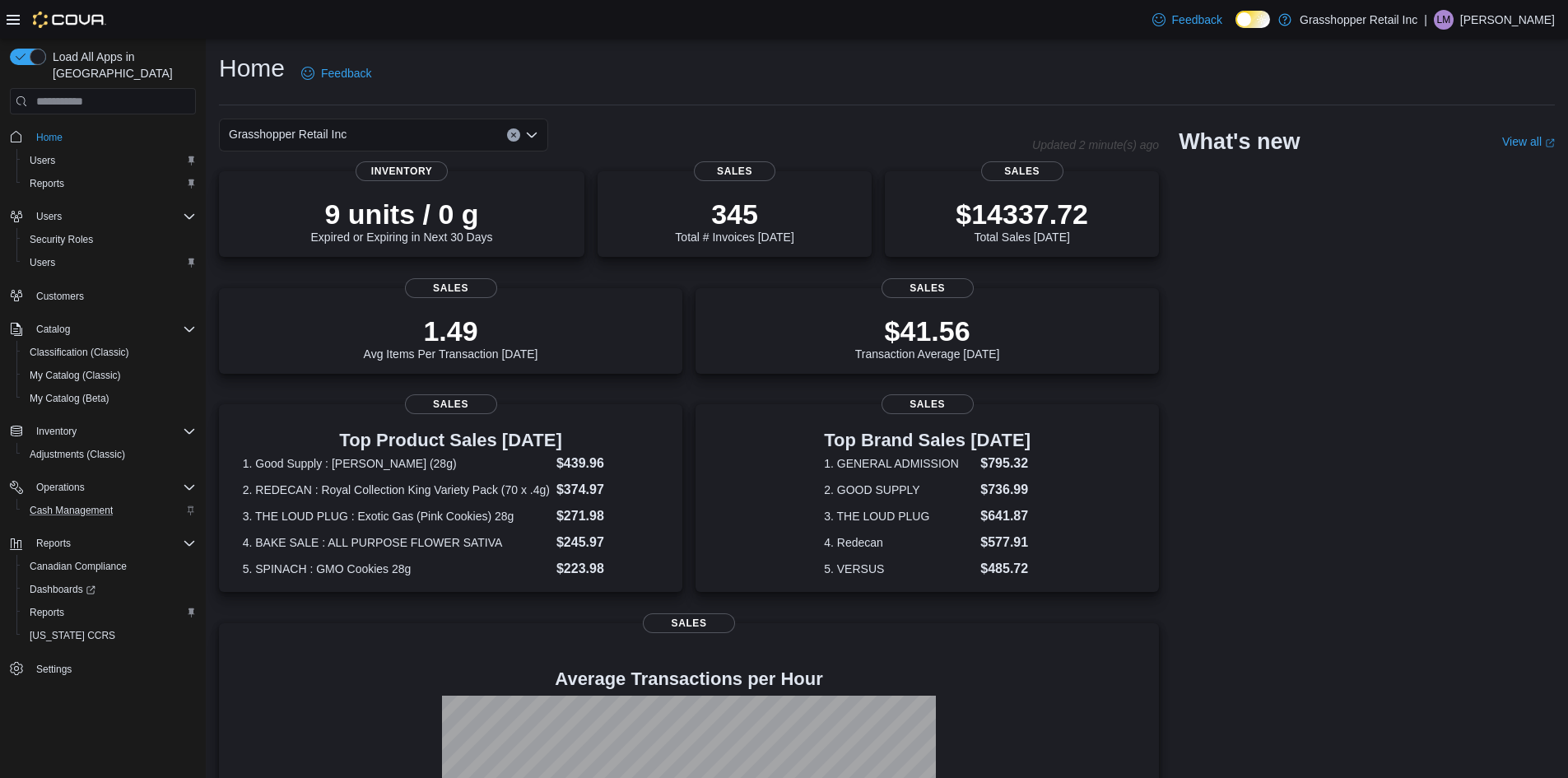
click at [527, 131] on icon "Open list of options" at bounding box center [531, 134] width 13 height 13
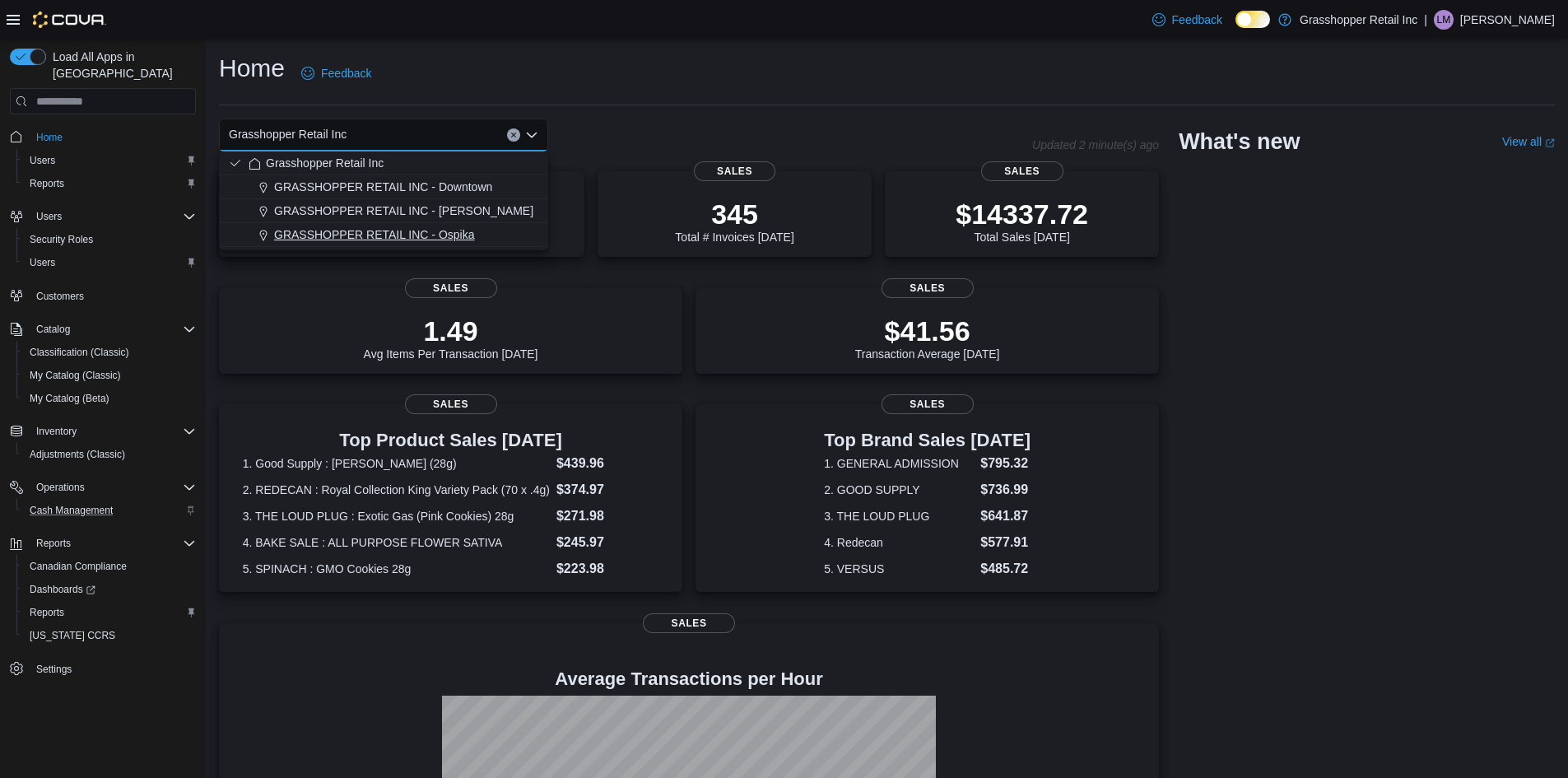
click at [451, 227] on span "GRASSHOPPER RETAIL INC - Ospika" at bounding box center [375, 234] width 201 height 17
